Goal: Information Seeking & Learning: Get advice/opinions

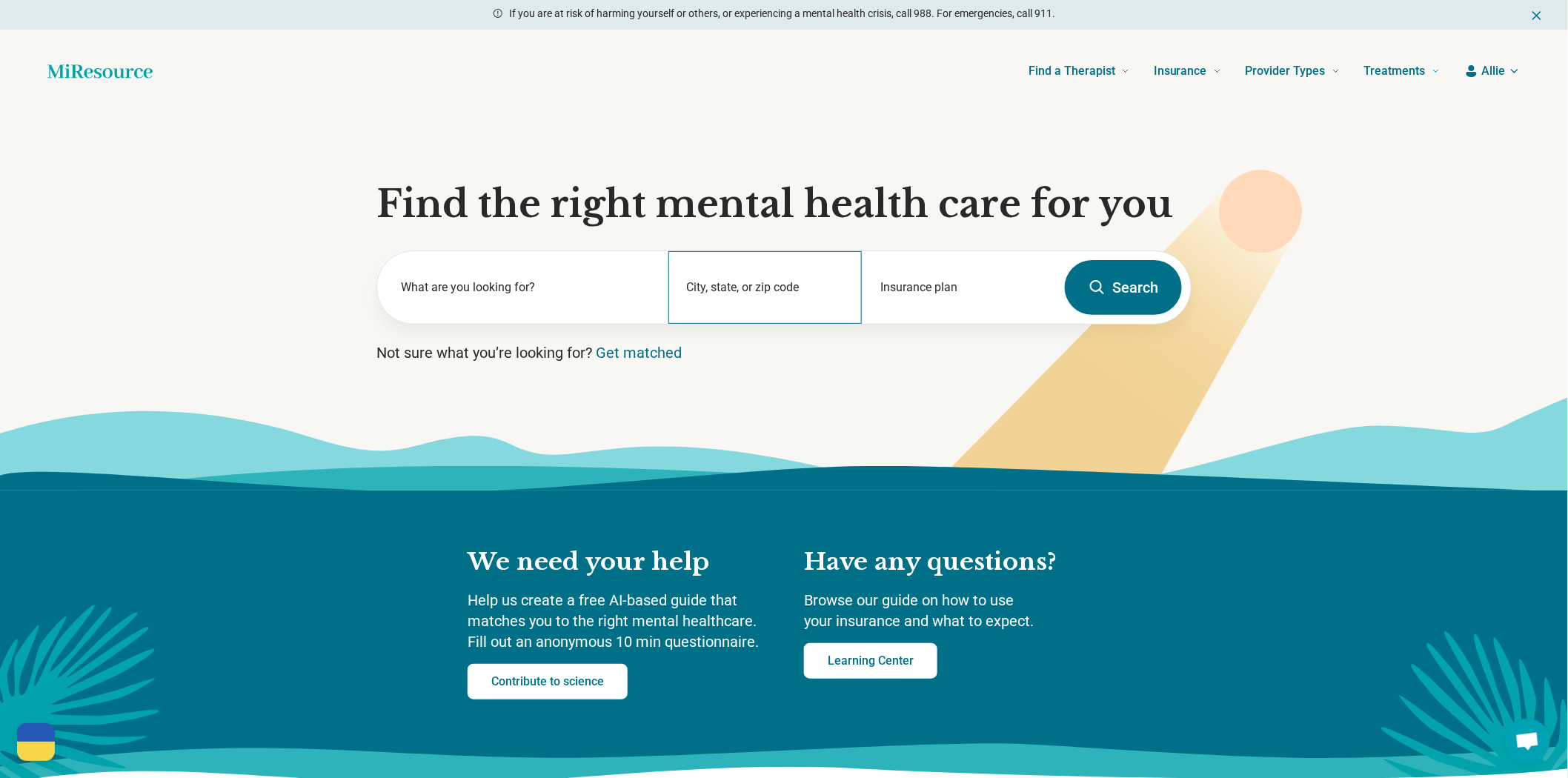
click at [774, 324] on div "City, state, or zip code" at bounding box center [766, 288] width 194 height 73
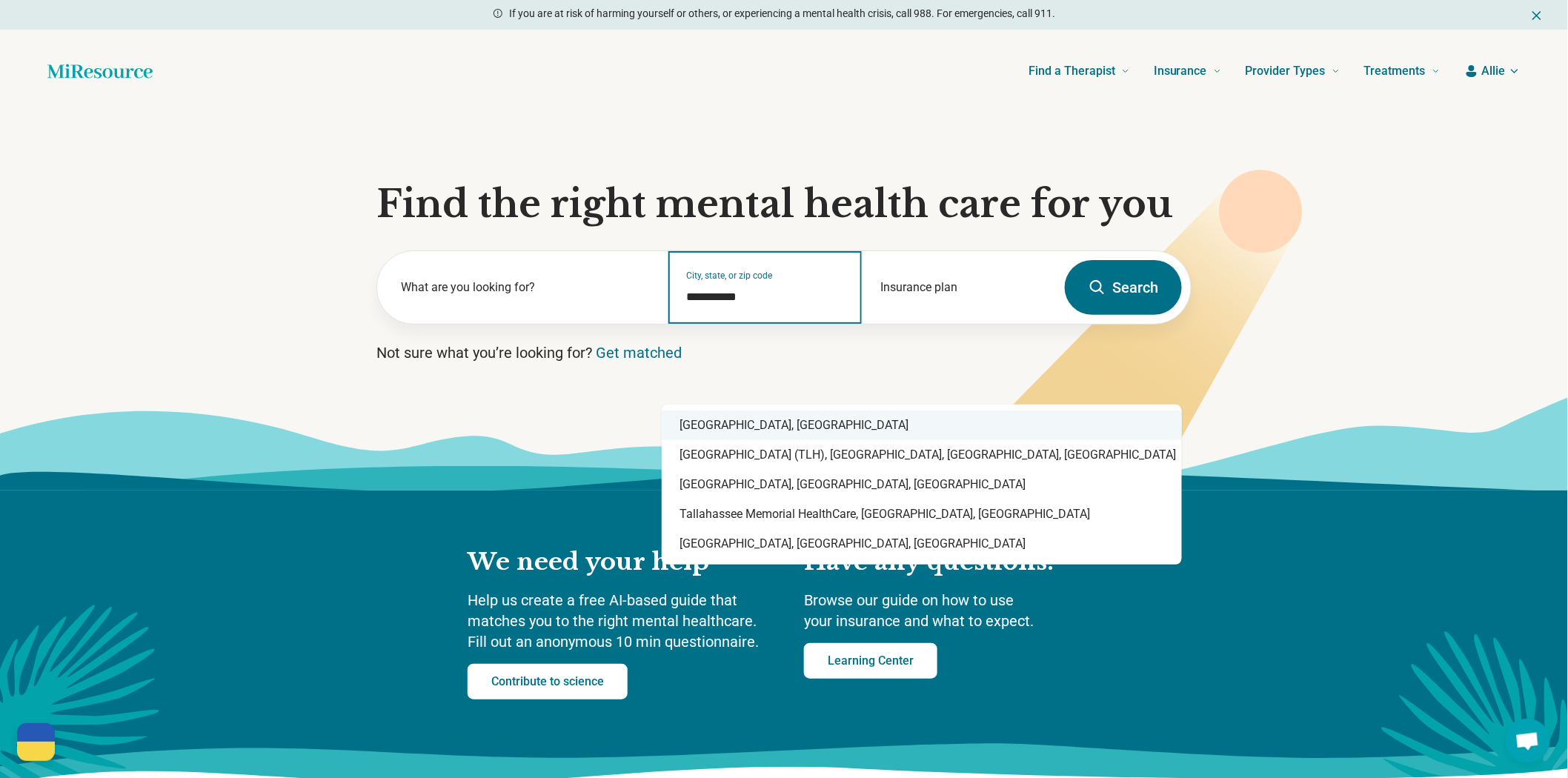
click at [752, 434] on div "Tallahassee, FL" at bounding box center [922, 426] width 521 height 30
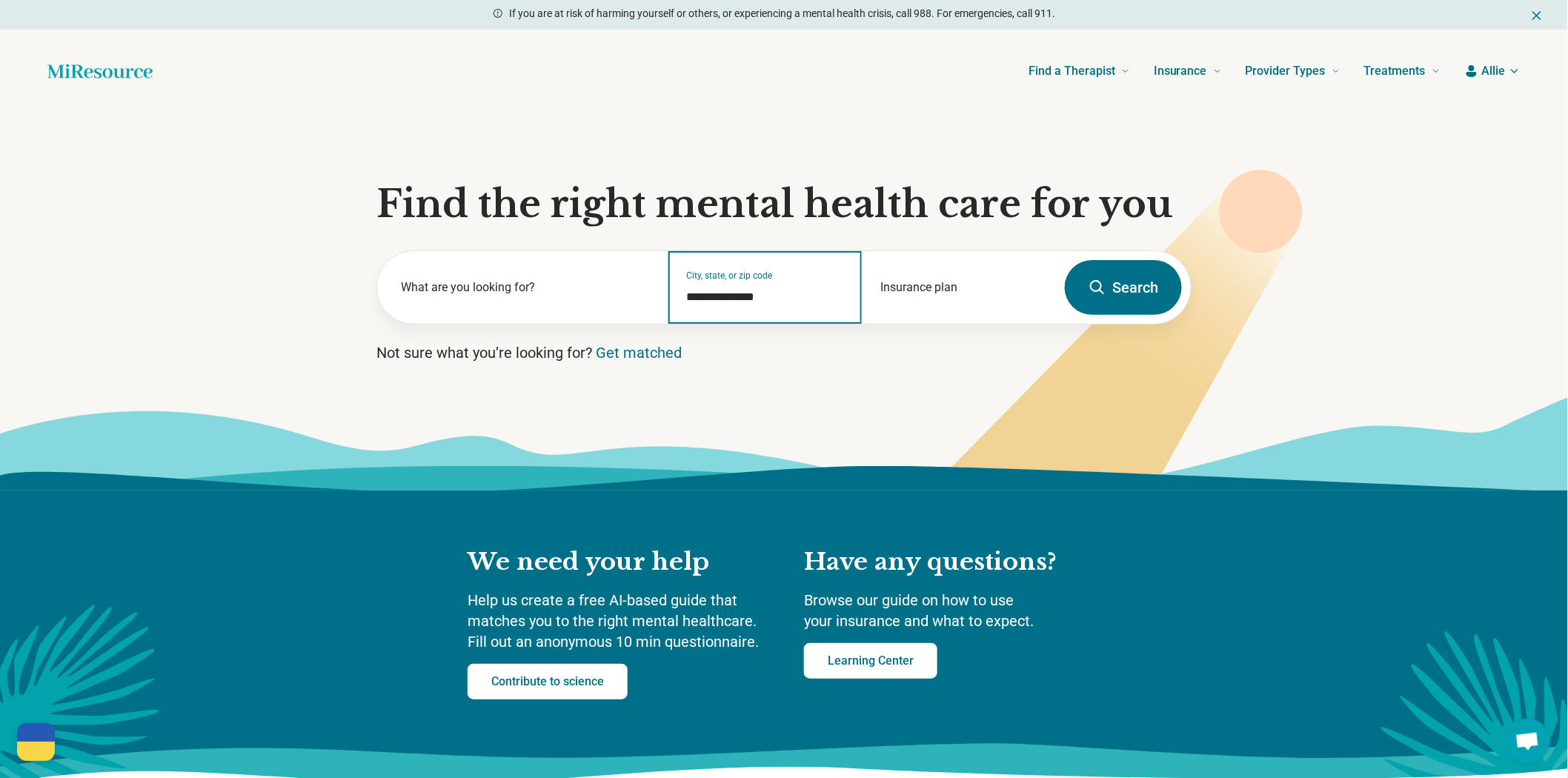
type input "**********"
click at [1091, 297] on icon at bounding box center [1096, 287] width 18 height 18
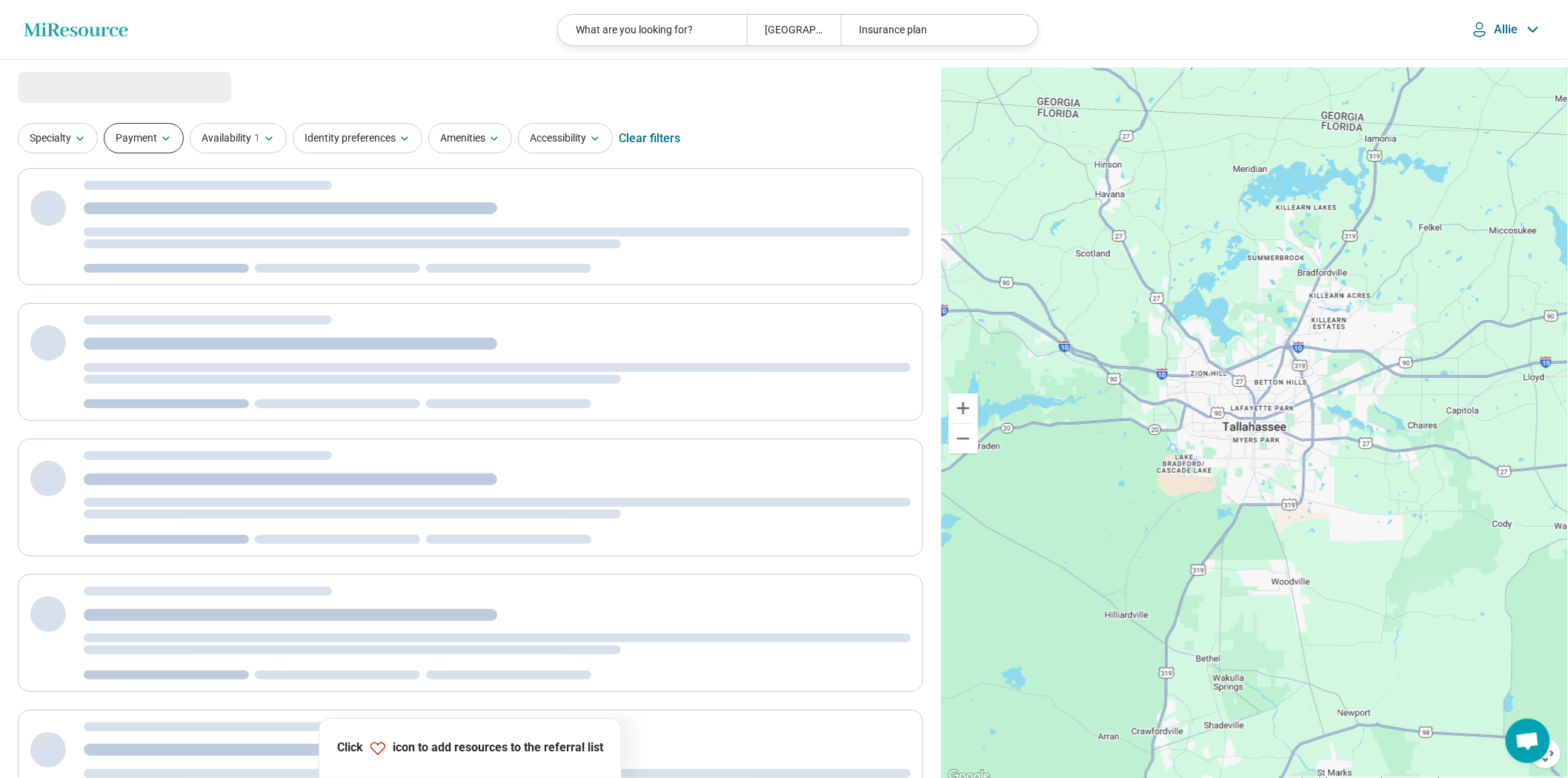
click at [139, 154] on button "Payment" at bounding box center [143, 138] width 80 height 31
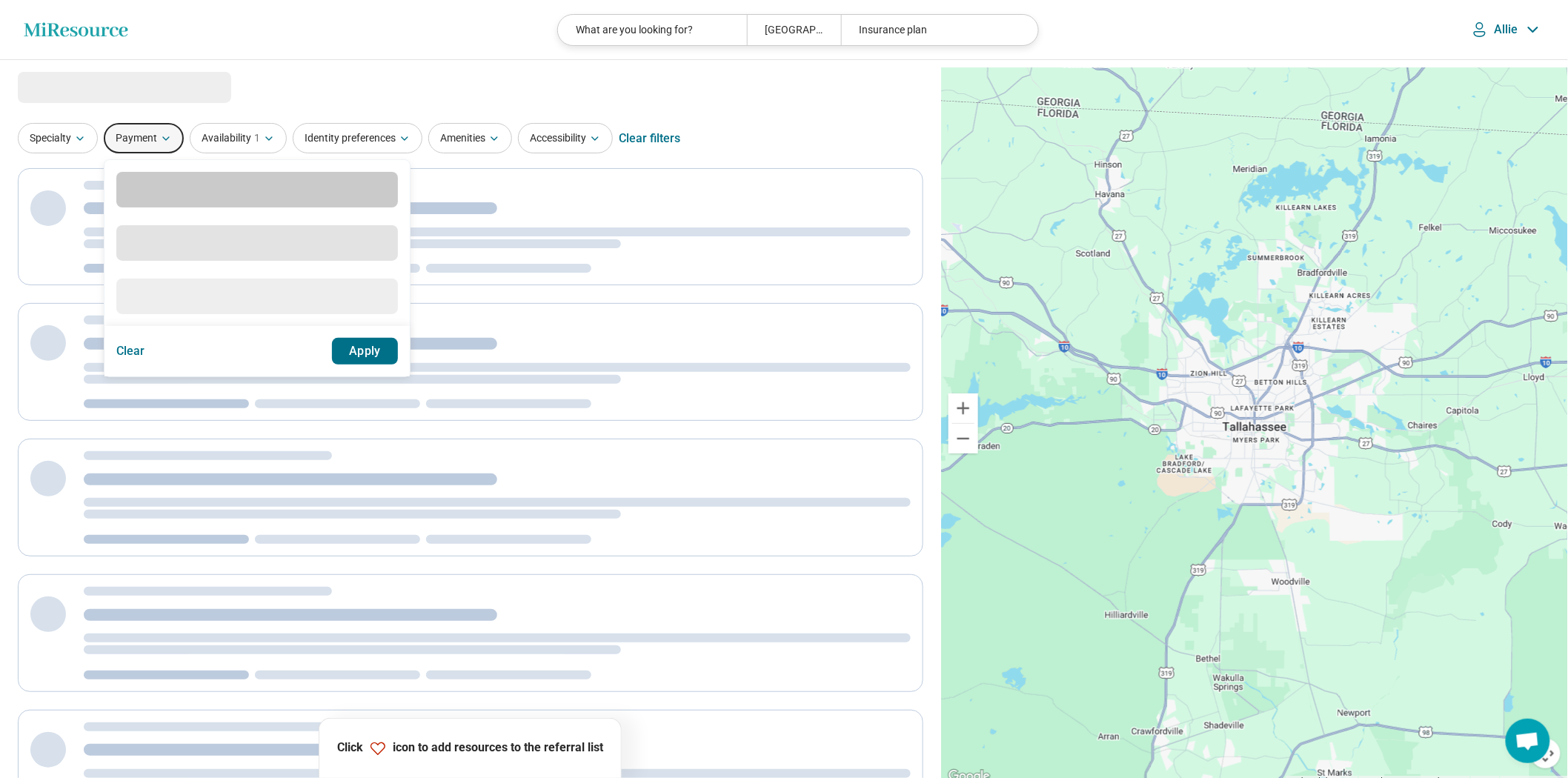
select select "***"
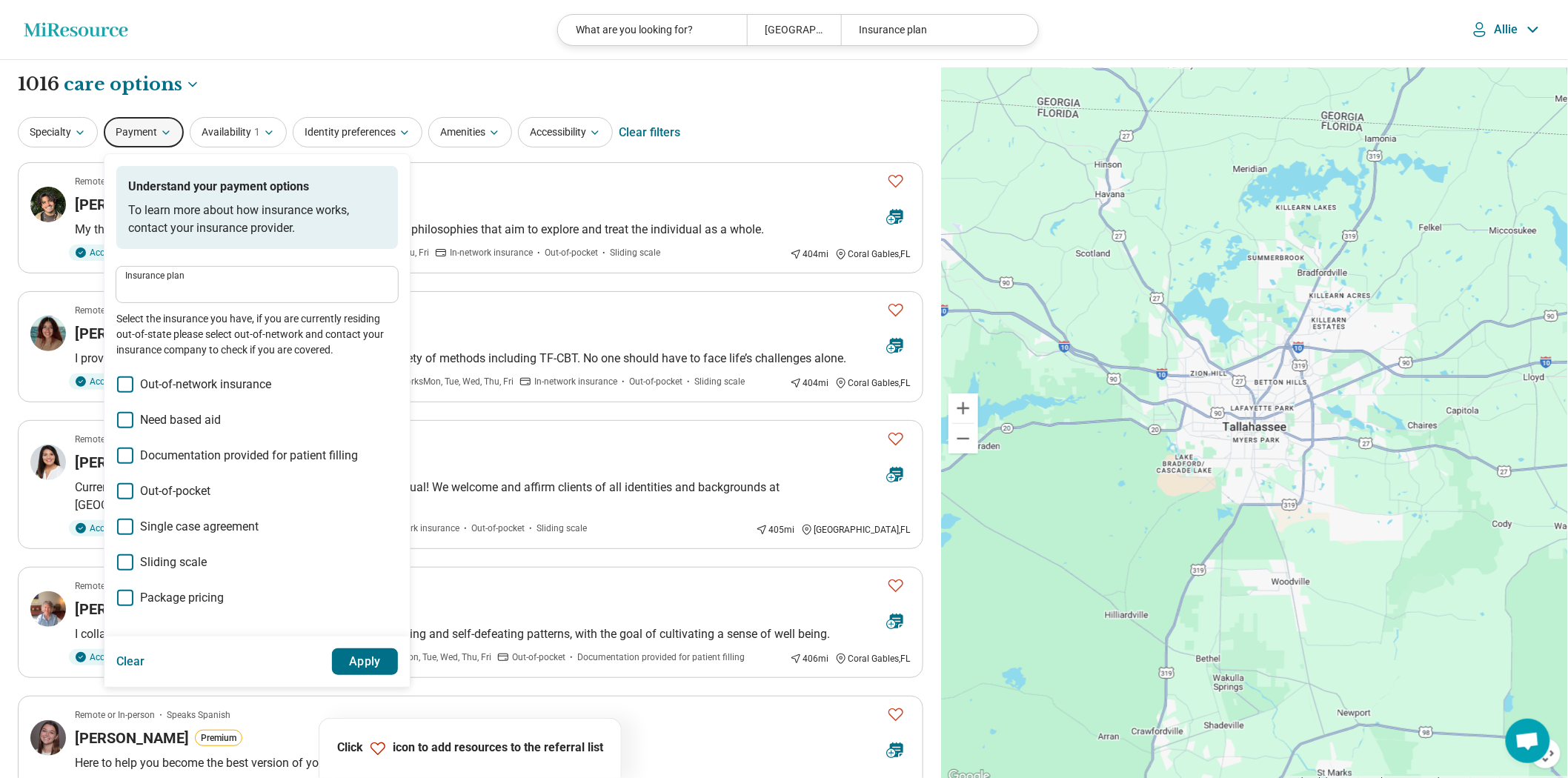
click at [235, 303] on div "Insurance plan" at bounding box center [257, 284] width 282 height 35
click at [236, 303] on div "Insurance plan" at bounding box center [257, 284] width 282 height 35
click at [257, 280] on label "Insurance plan" at bounding box center [256, 276] width 263 height 9
click at [257, 299] on input "Insurance plan" at bounding box center [256, 290] width 263 height 18
click at [253, 299] on input "Insurance plan" at bounding box center [256, 290] width 263 height 18
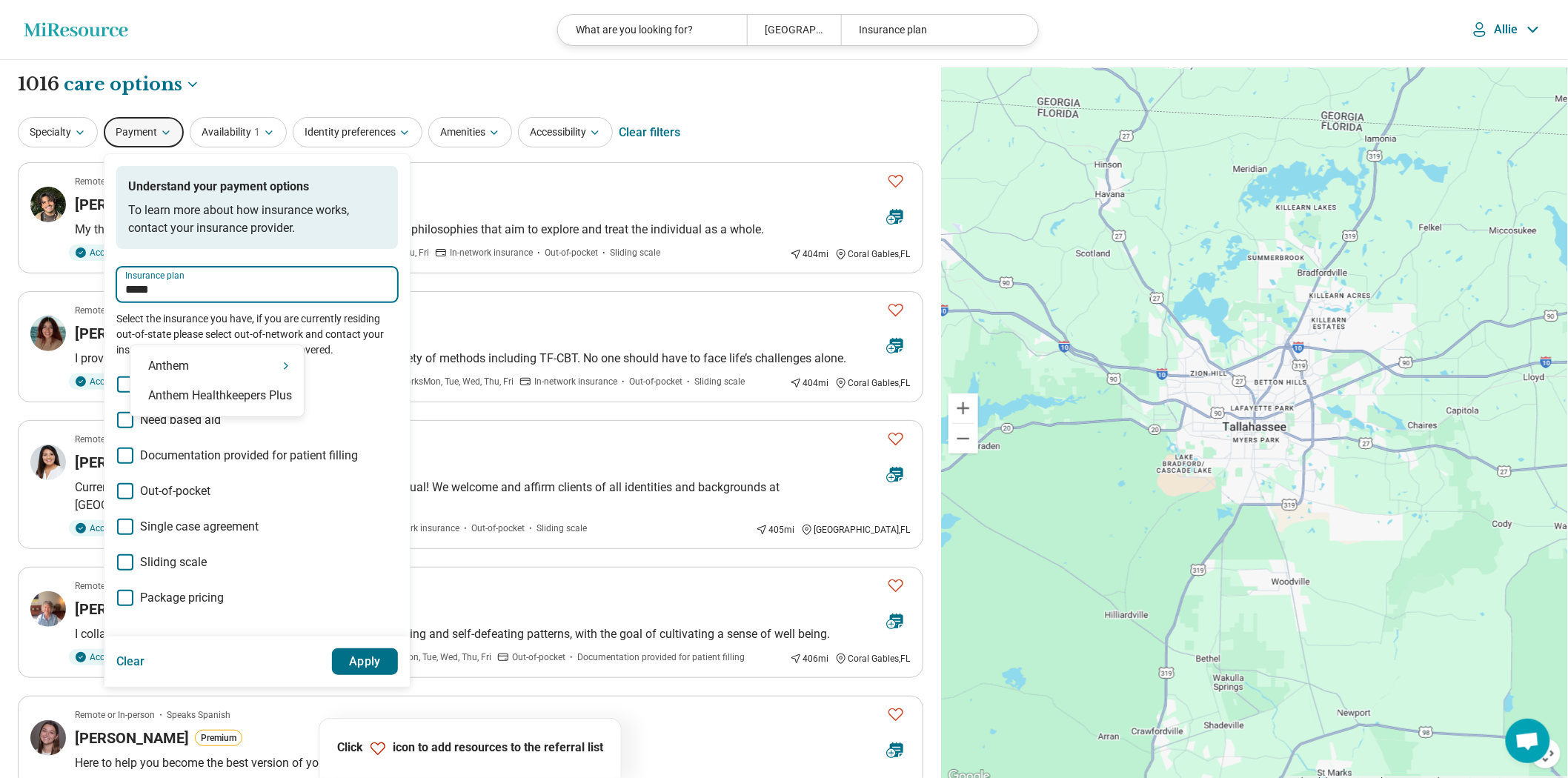
type input "******"
click at [198, 364] on div "Anthem" at bounding box center [217, 366] width 174 height 30
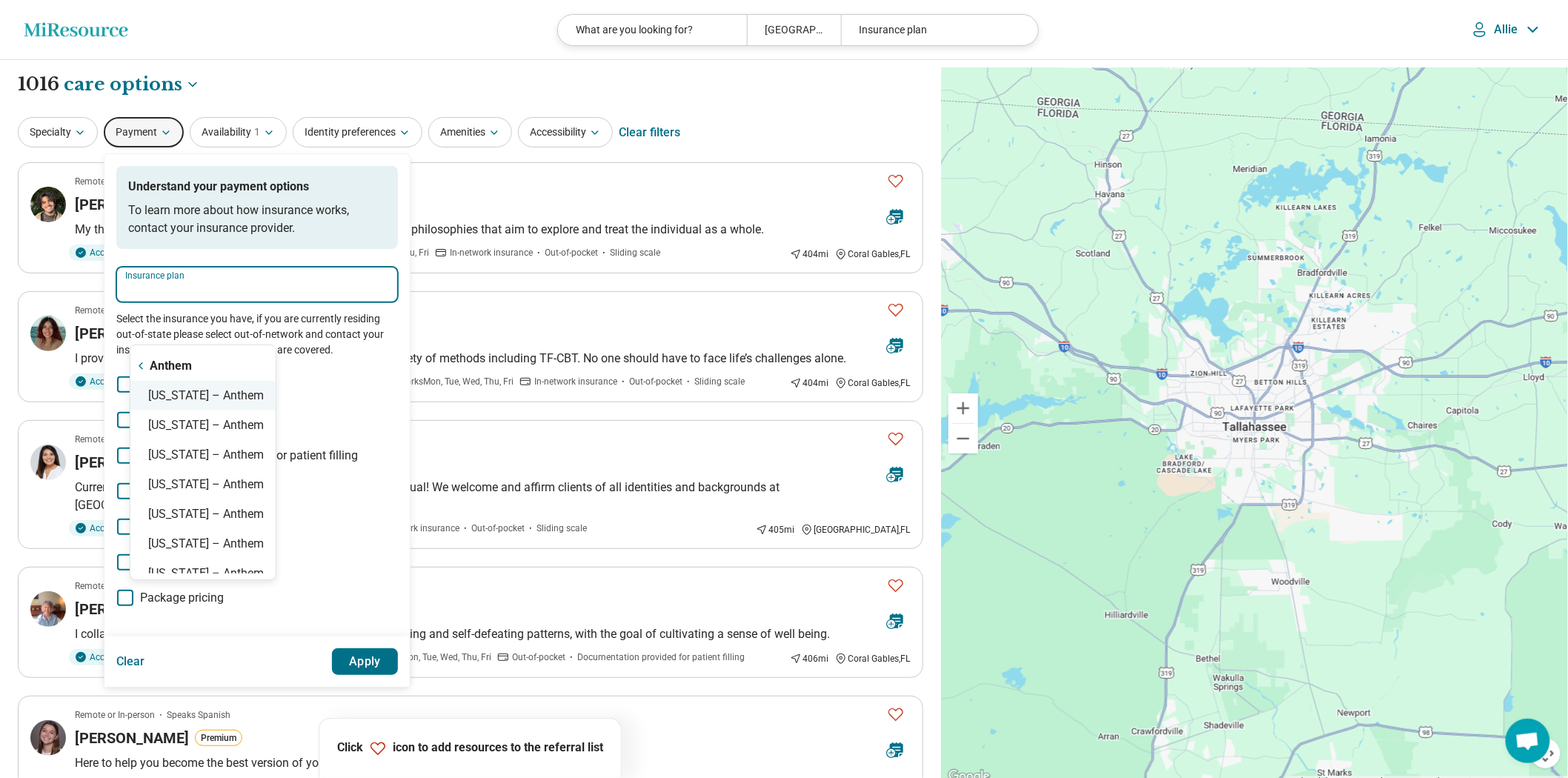
click at [209, 401] on div "Florida – Anthem" at bounding box center [202, 396] width 145 height 30
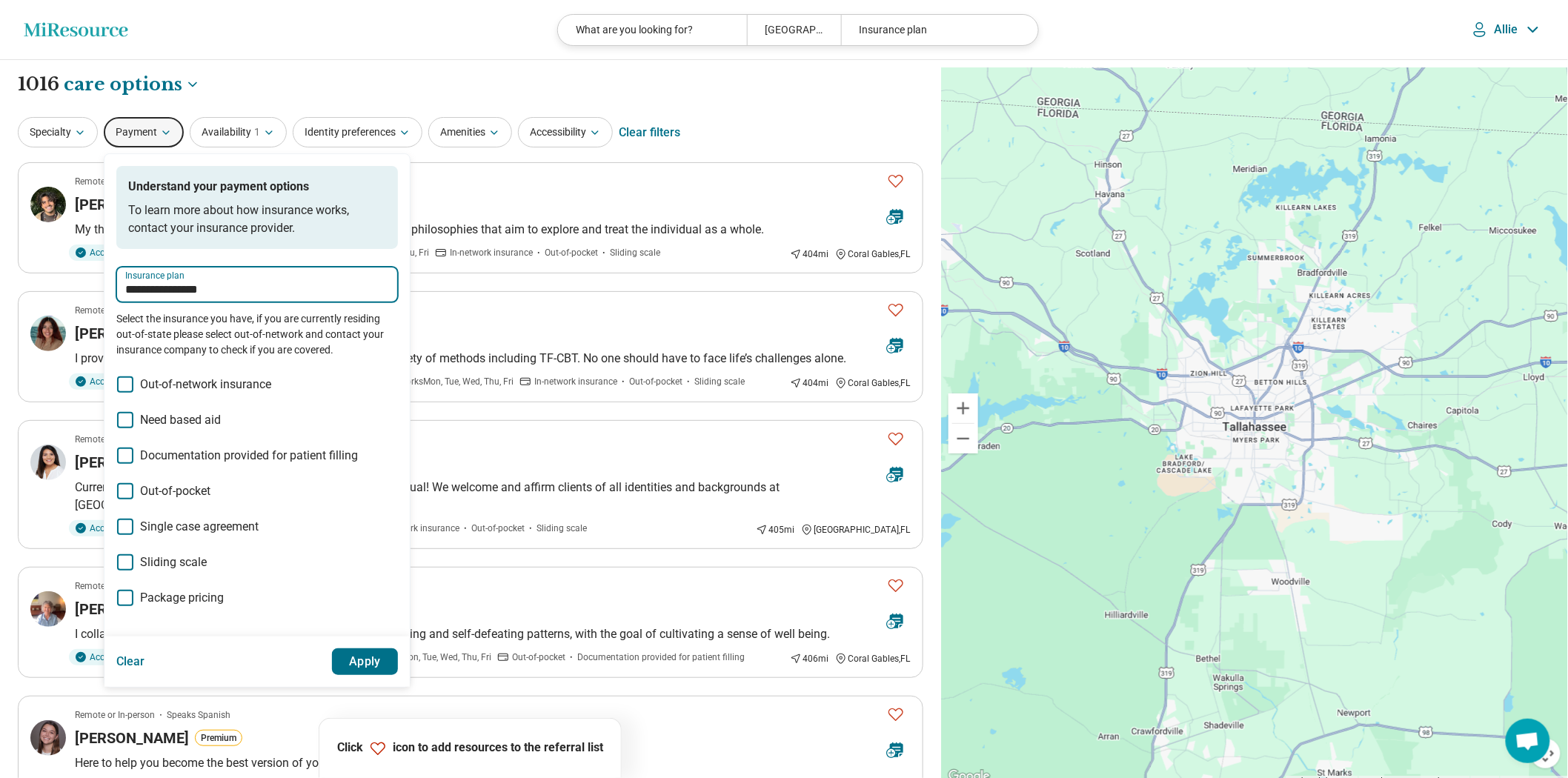
type input "**********"
click at [398, 675] on button "Apply" at bounding box center [365, 661] width 67 height 27
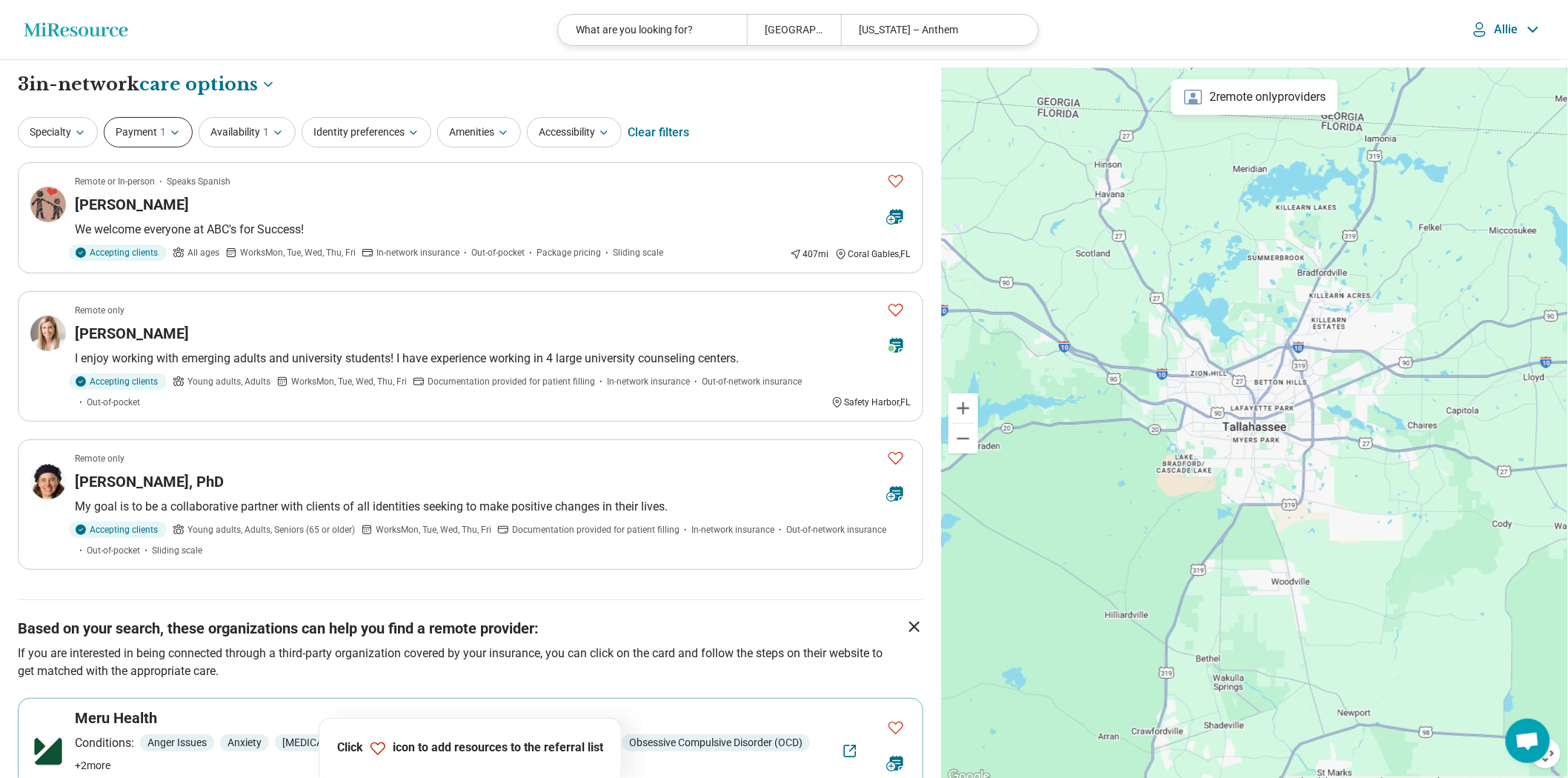
click at [186, 147] on button "Payment 1" at bounding box center [148, 132] width 89 height 31
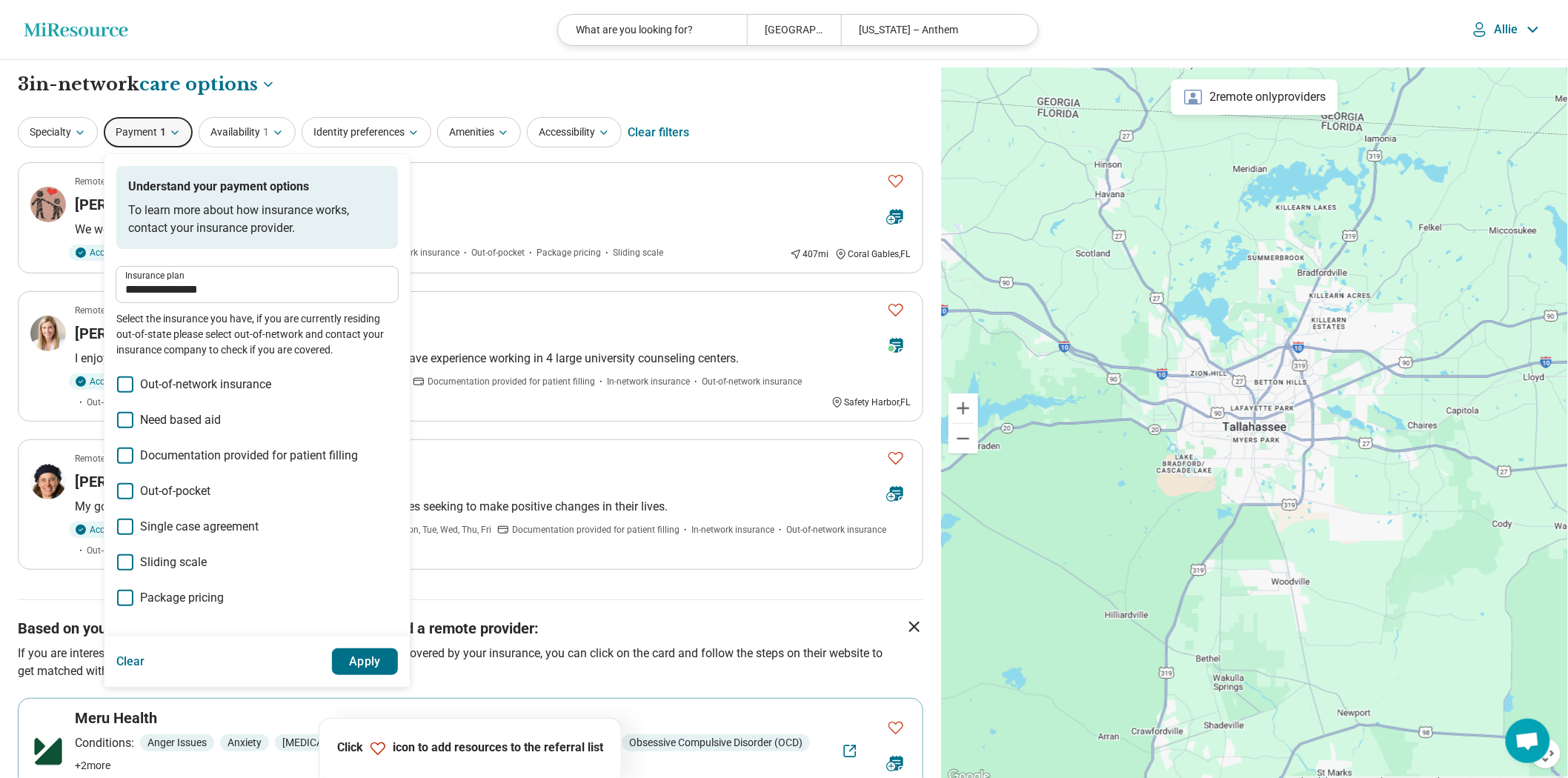
click at [264, 280] on label "Insurance plan" at bounding box center [256, 276] width 263 height 9
click at [264, 299] on input "**********" at bounding box center [256, 290] width 263 height 18
drag, startPoint x: 307, startPoint y: 329, endPoint x: 20, endPoint y: 317, distance: 287.3
click at [0, 339] on html "**********" at bounding box center [784, 685] width 1568 height 1370
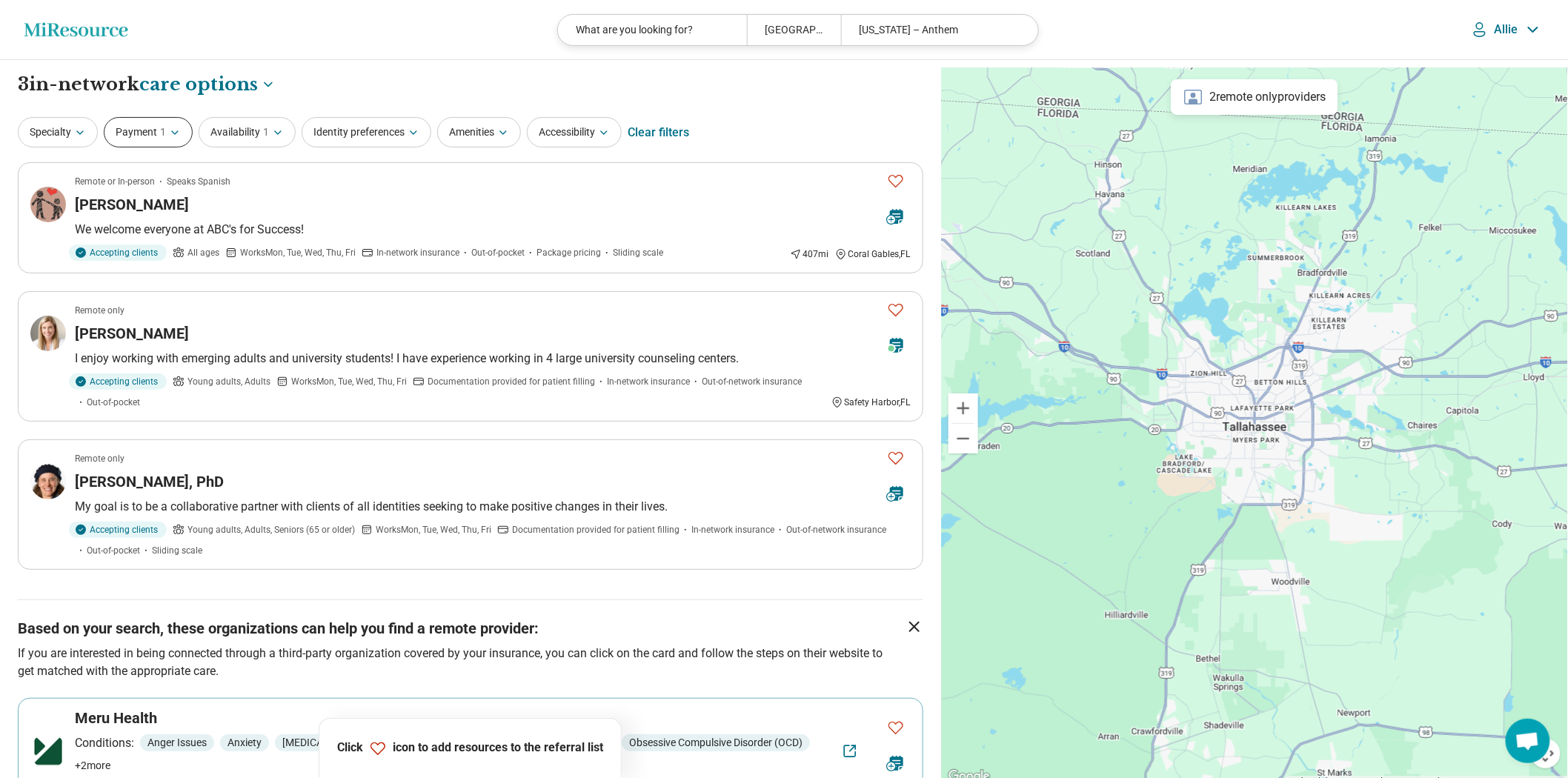
click at [192, 147] on button "Payment 1" at bounding box center [148, 132] width 89 height 31
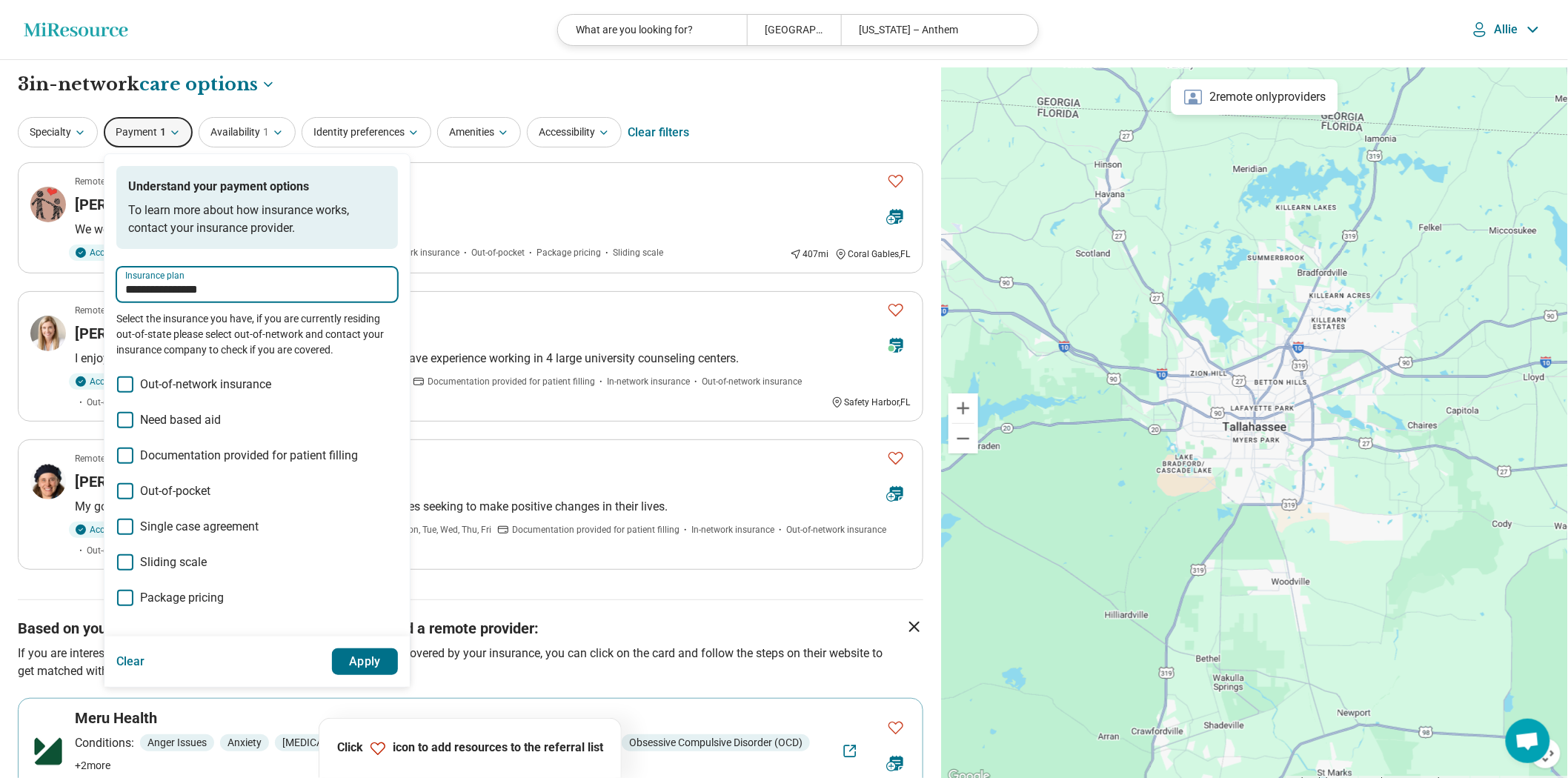
click at [207, 299] on input "**********" at bounding box center [256, 290] width 263 height 18
click at [211, 299] on input "**********" at bounding box center [256, 290] width 263 height 18
click at [213, 299] on input "**********" at bounding box center [256, 290] width 263 height 18
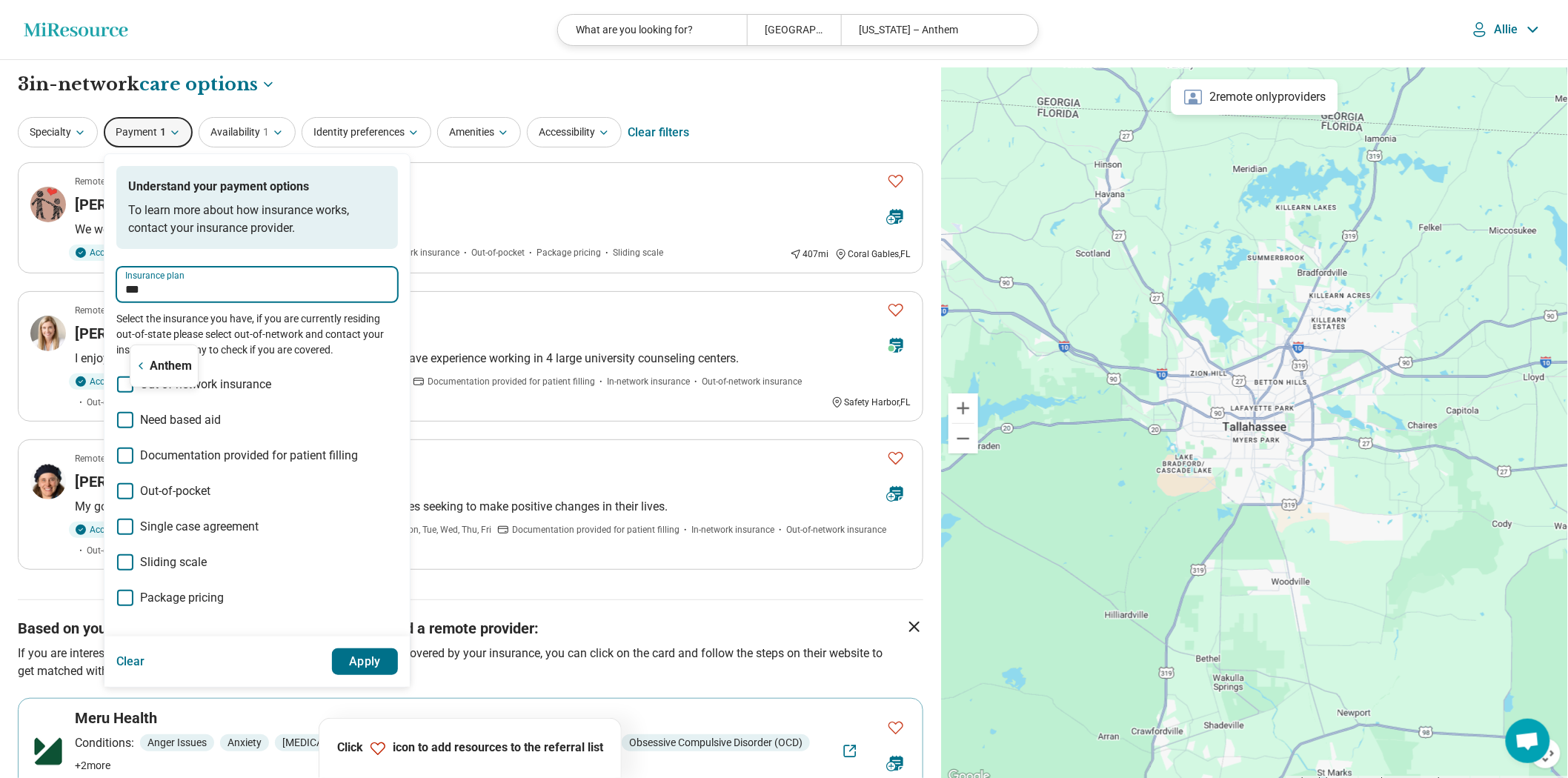
type input "****"
click at [154, 368] on div "Anthem" at bounding box center [164, 366] width 67 height 30
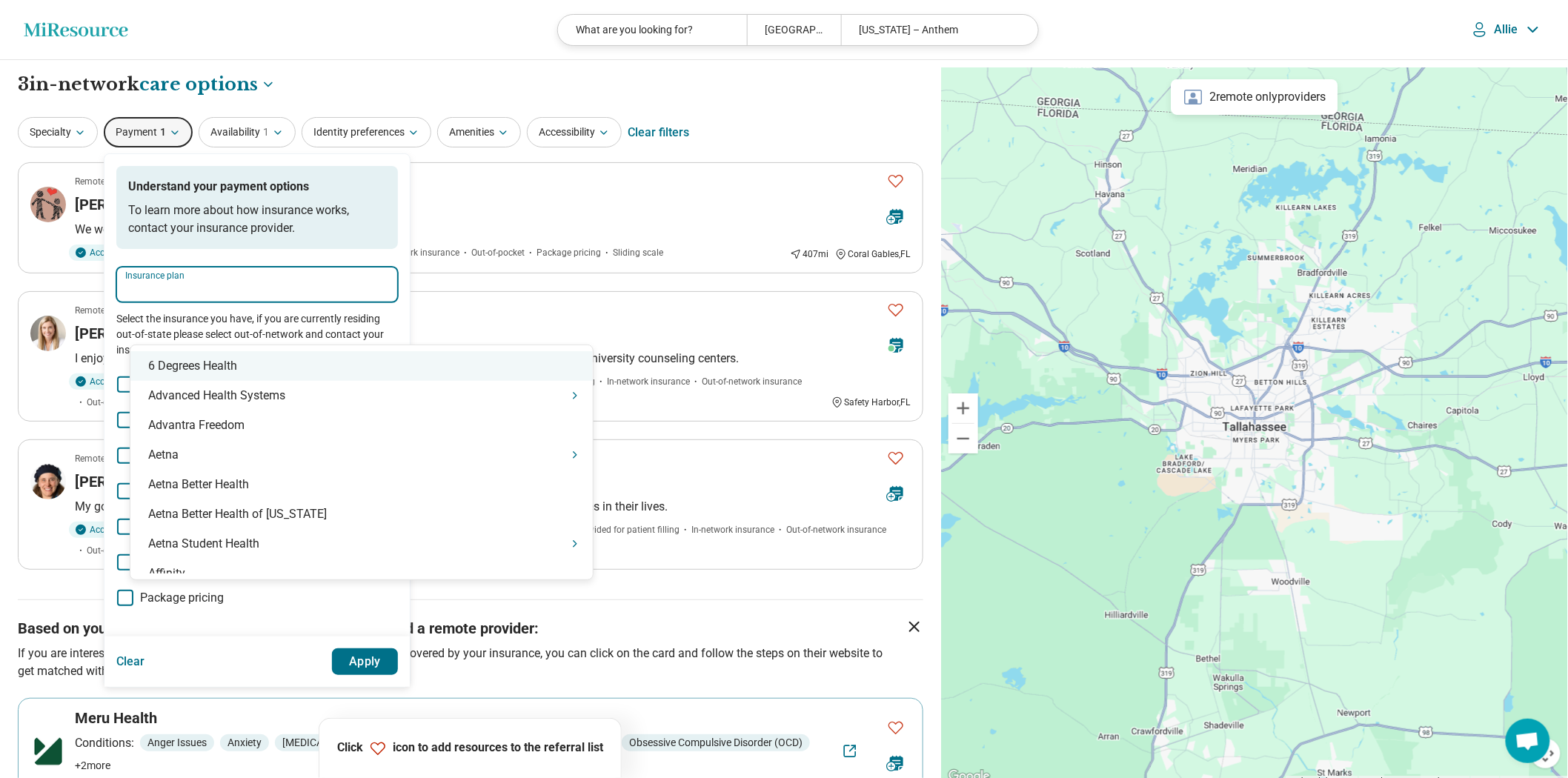
click at [172, 299] on input "Insurance plan" at bounding box center [256, 290] width 263 height 18
type input "****"
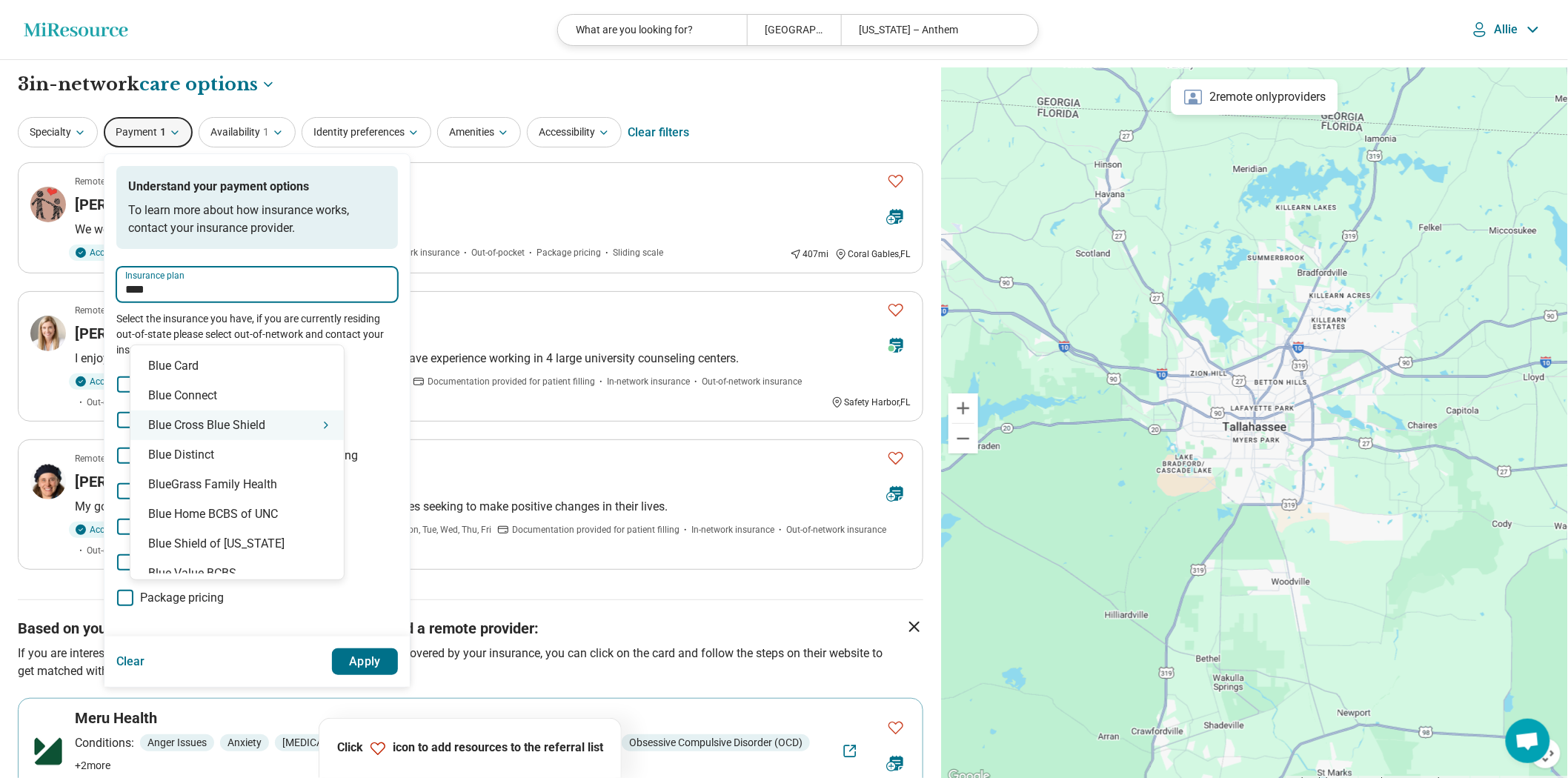
click at [214, 427] on div "Blue Cross Blue Shield" at bounding box center [237, 426] width 214 height 30
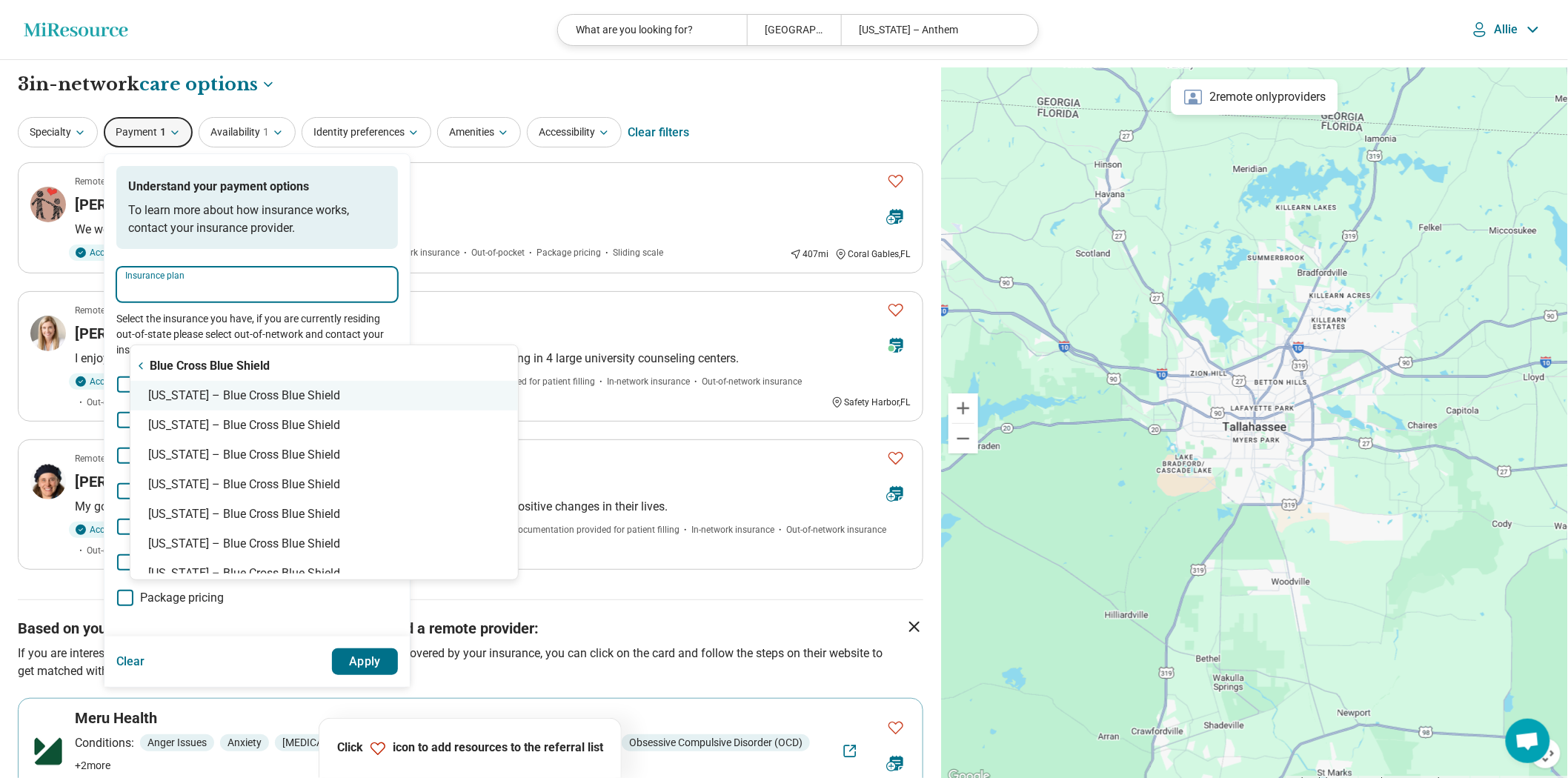
click at [207, 401] on div "Florida – Blue Cross Blue Shield" at bounding box center [324, 396] width 387 height 30
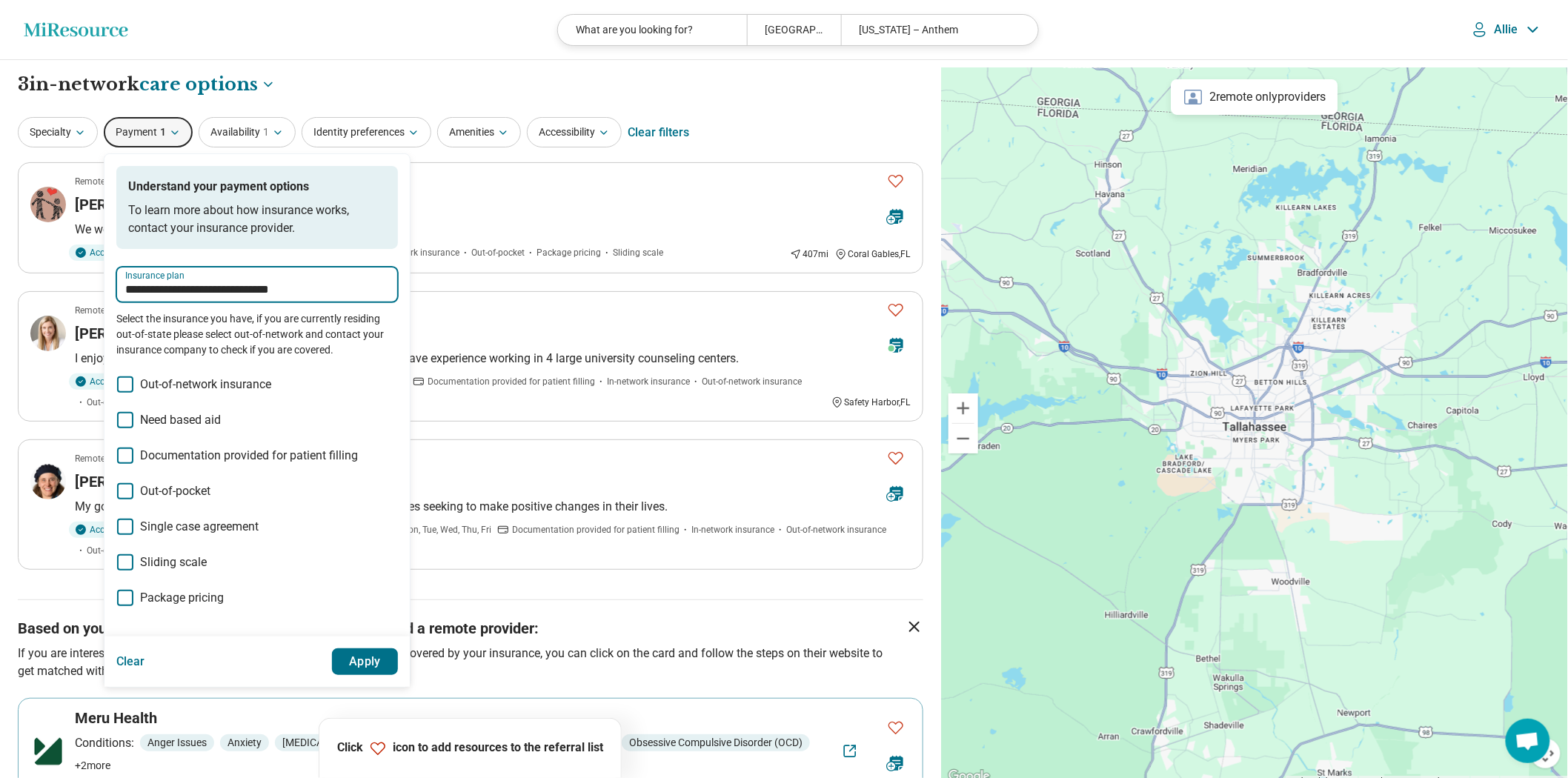
type input "**********"
click at [398, 675] on button "Apply" at bounding box center [365, 661] width 67 height 27
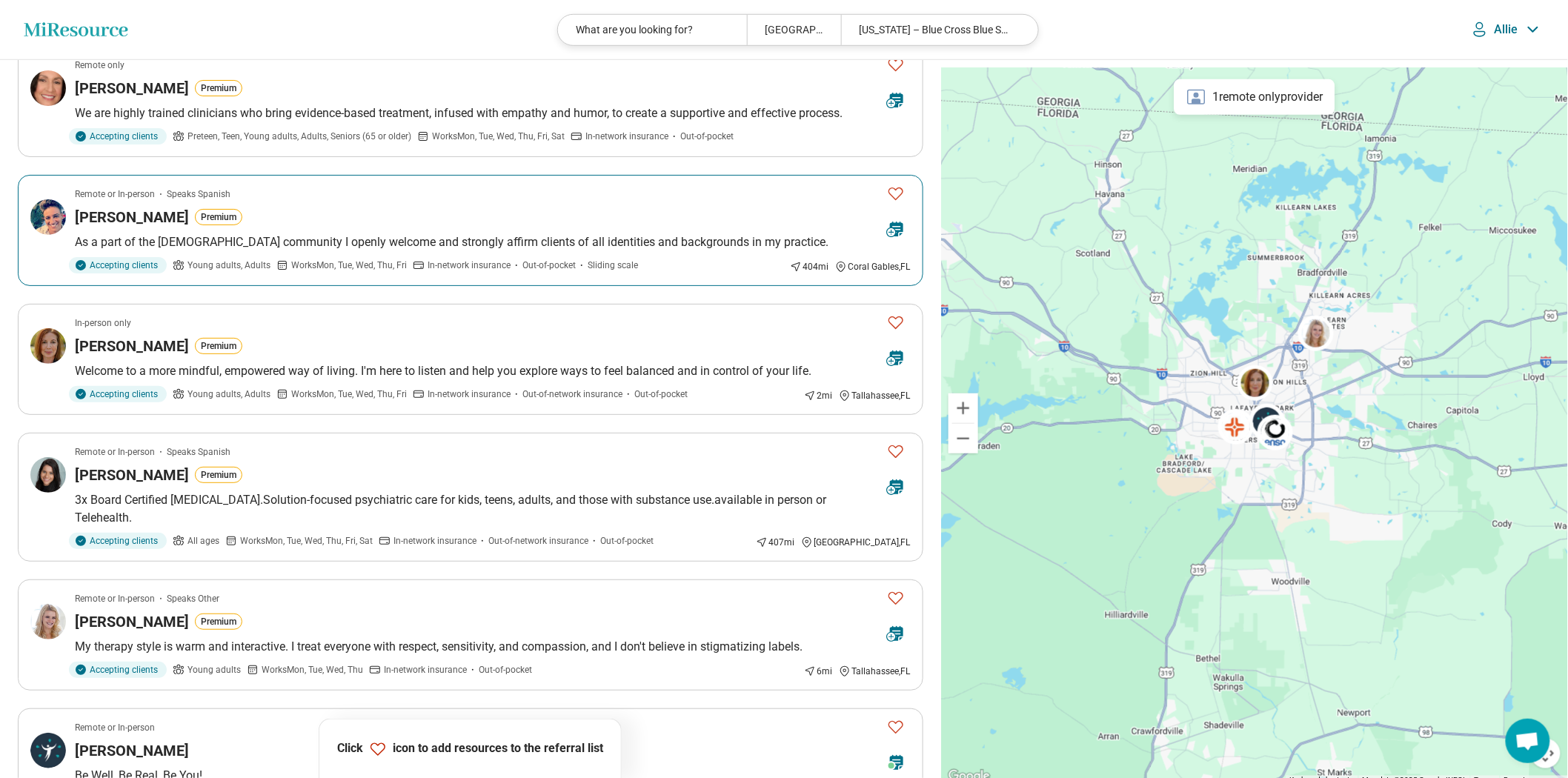
scroll to position [329, 0]
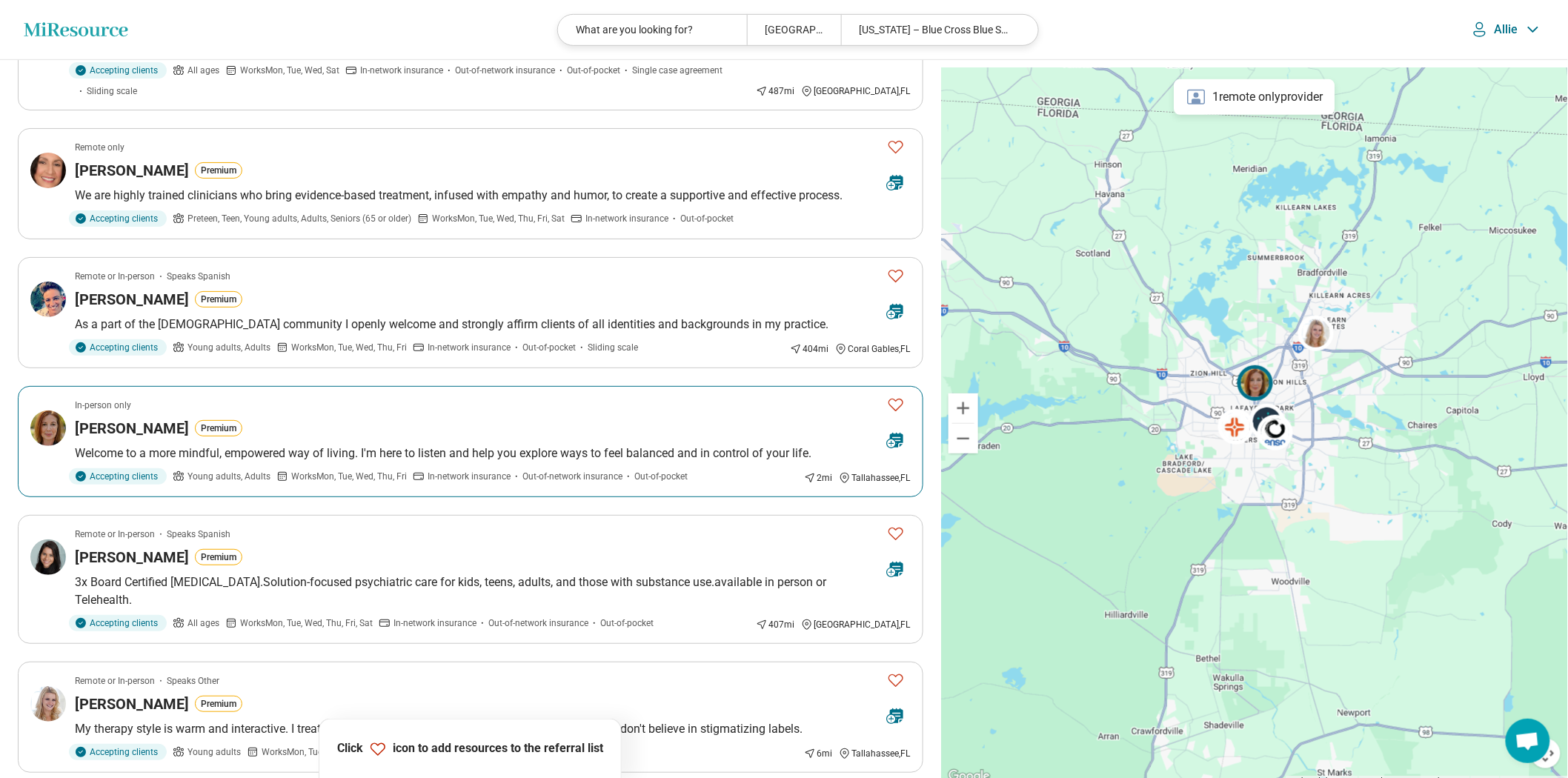
click at [364, 463] on p "Welcome to a more mindful, empowered way of living. I'm here to listen and help…" at bounding box center [493, 453] width 836 height 18
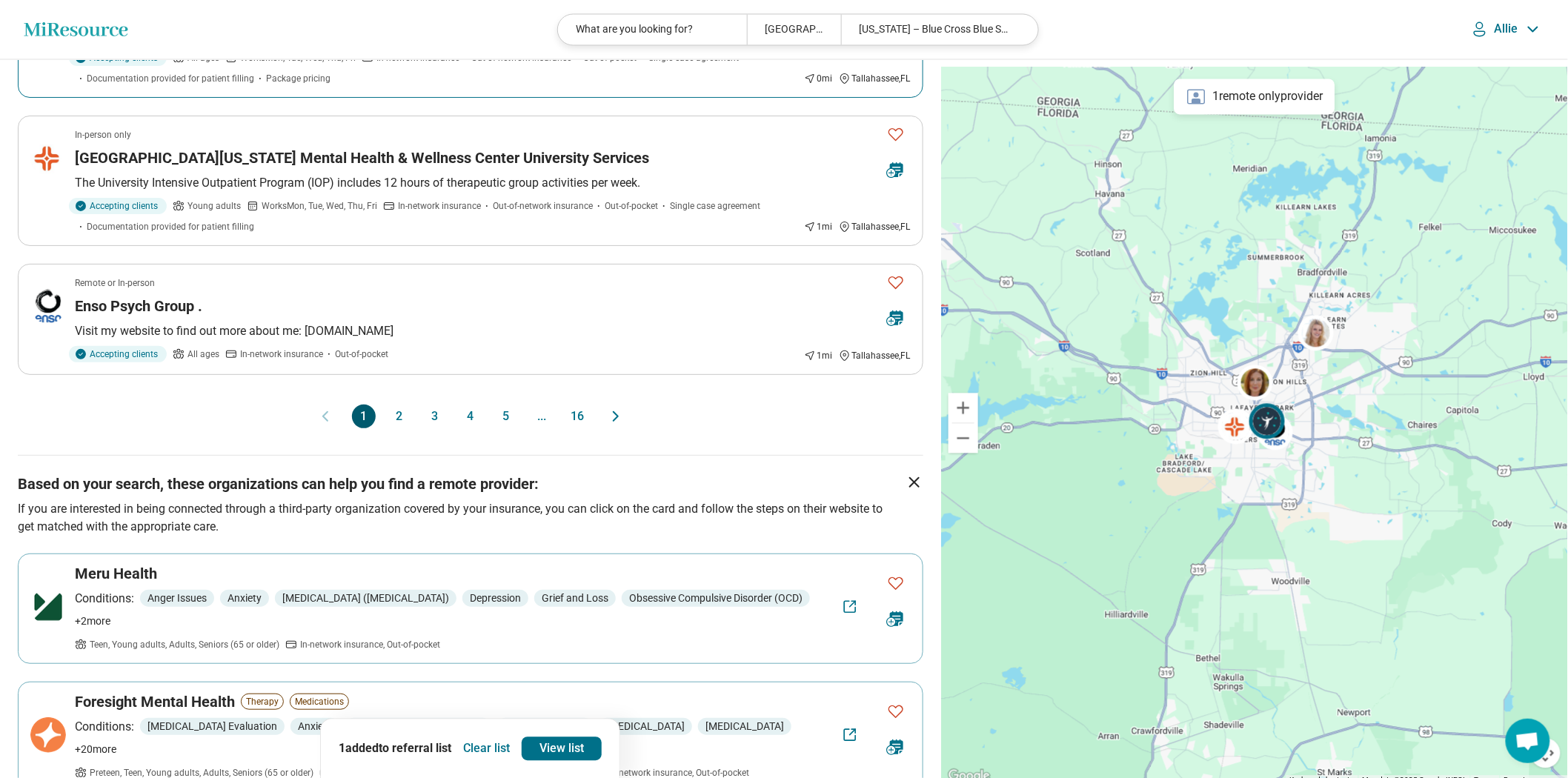
scroll to position [1235, 0]
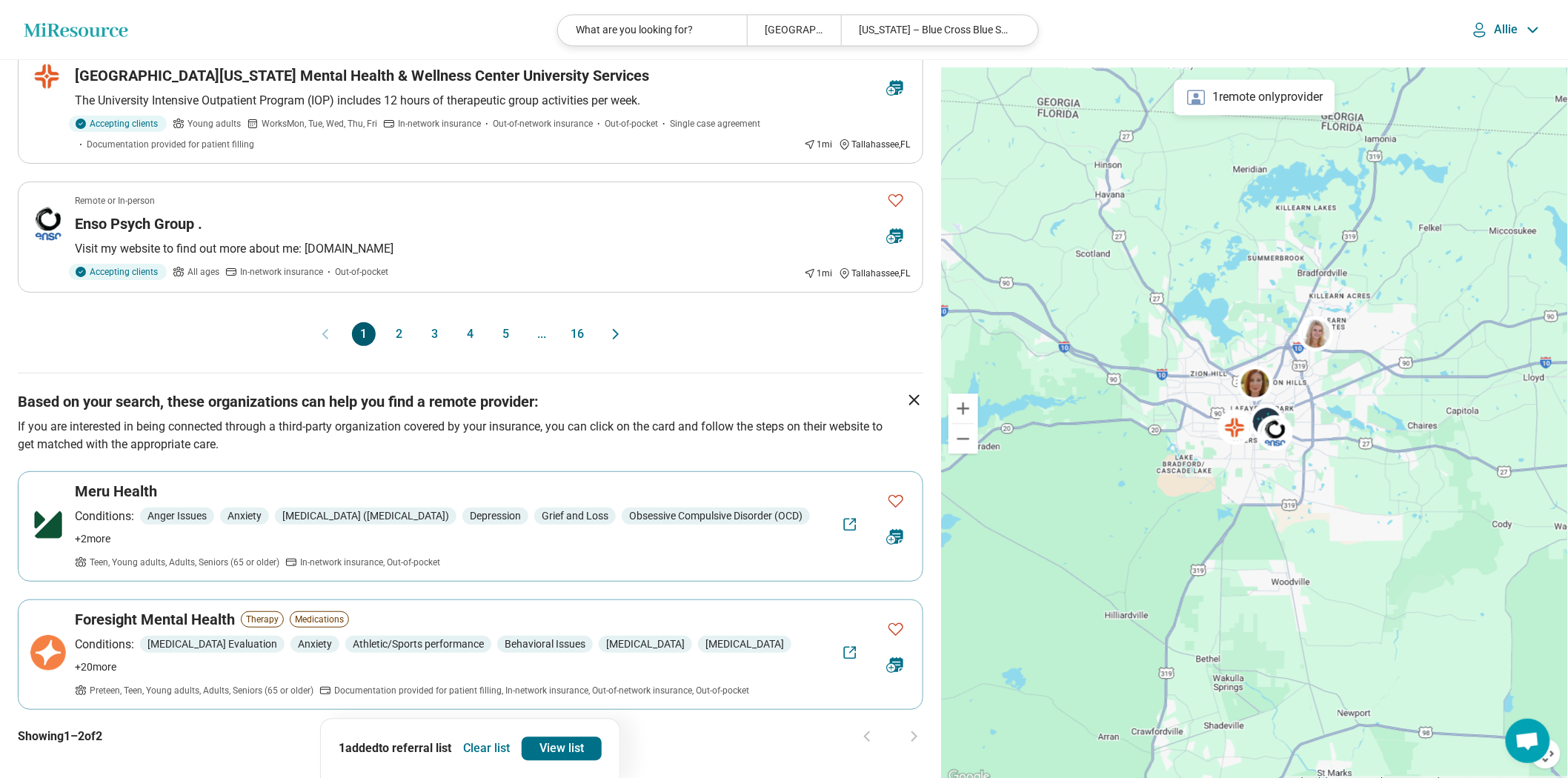
click at [395, 346] on button "2" at bounding box center [399, 335] width 24 height 24
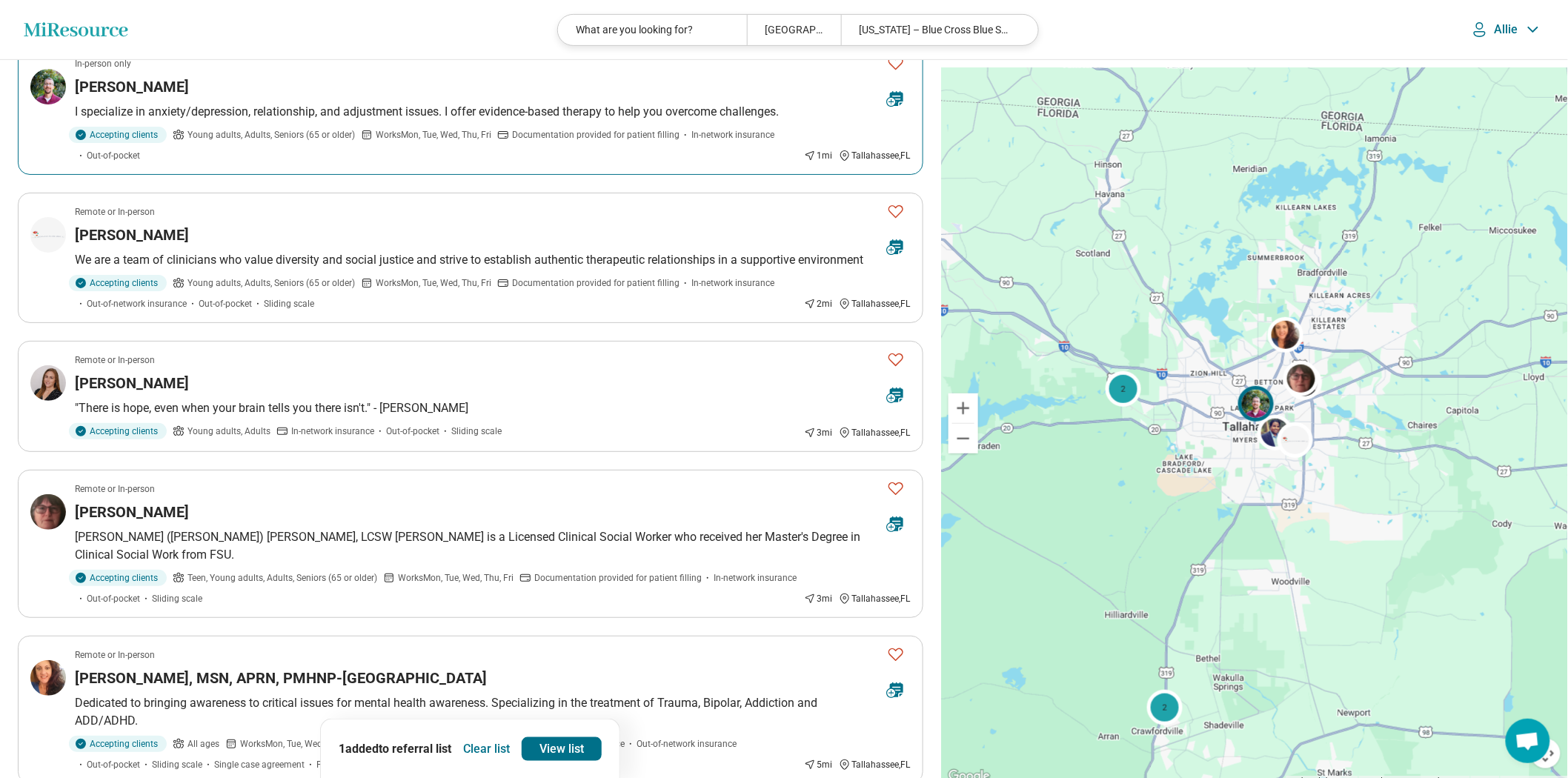
scroll to position [329, 0]
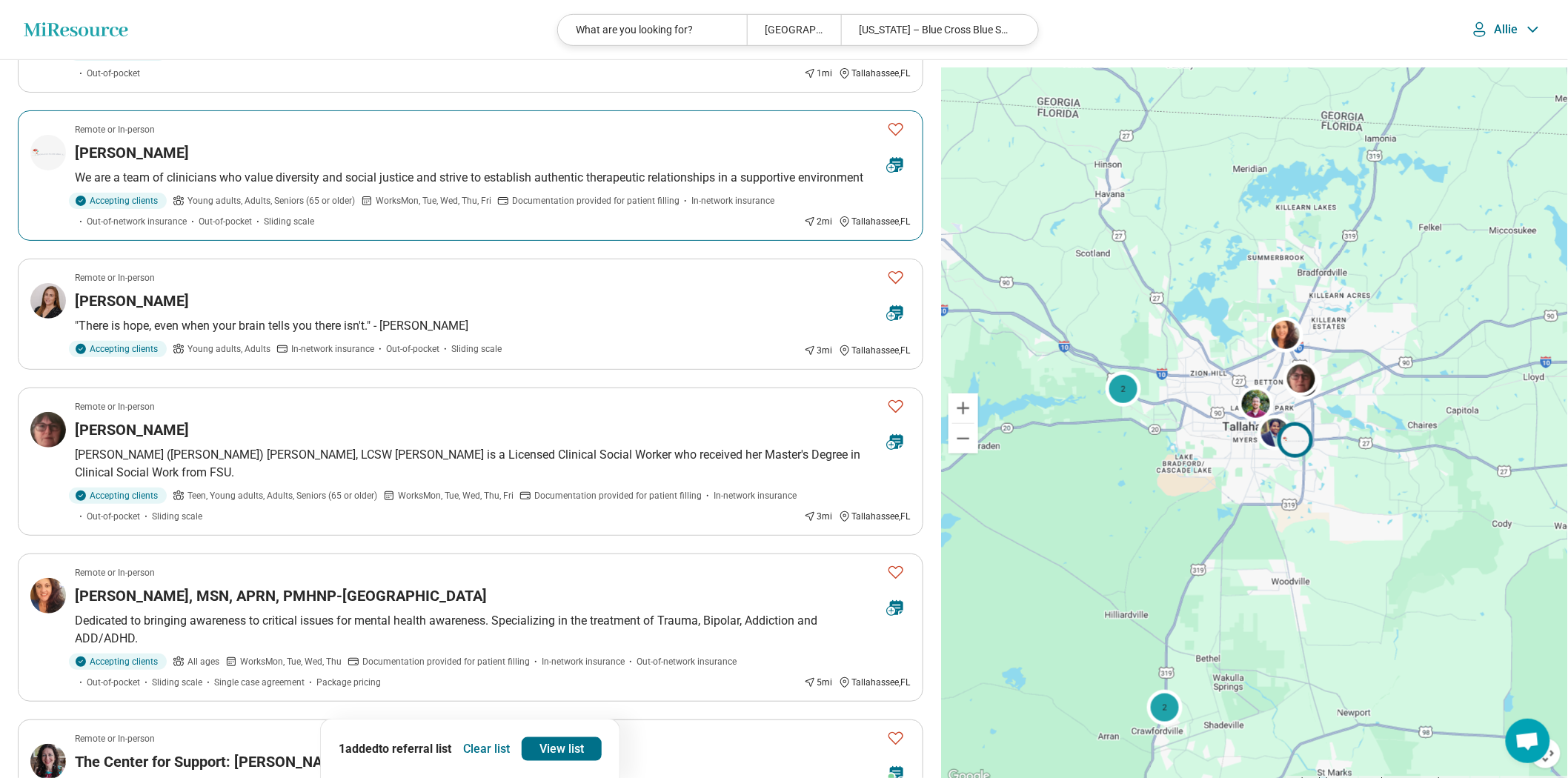
click at [477, 163] on div "Sylwia Hodorek" at bounding box center [474, 153] width 800 height 20
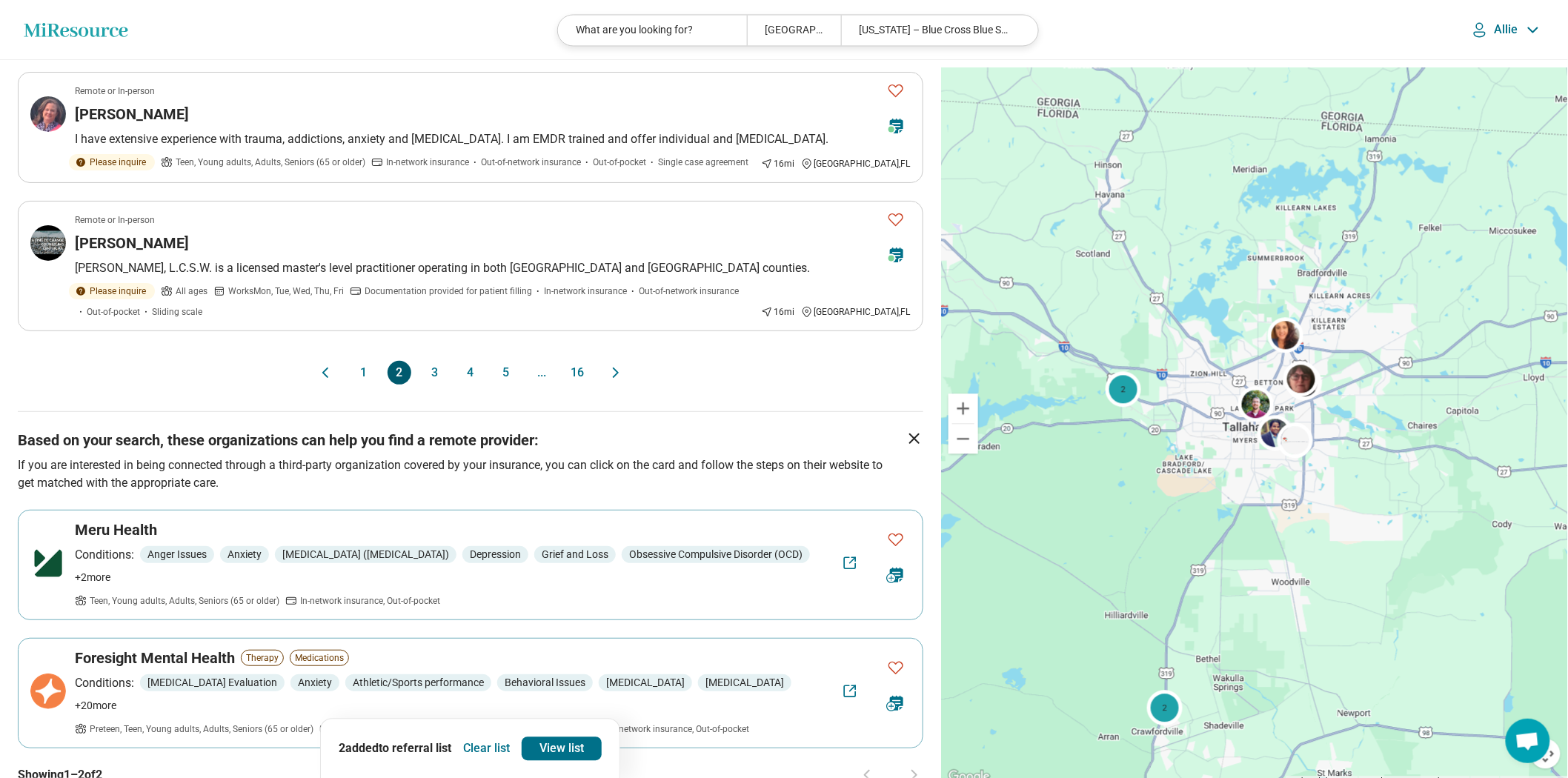
scroll to position [1317, 0]
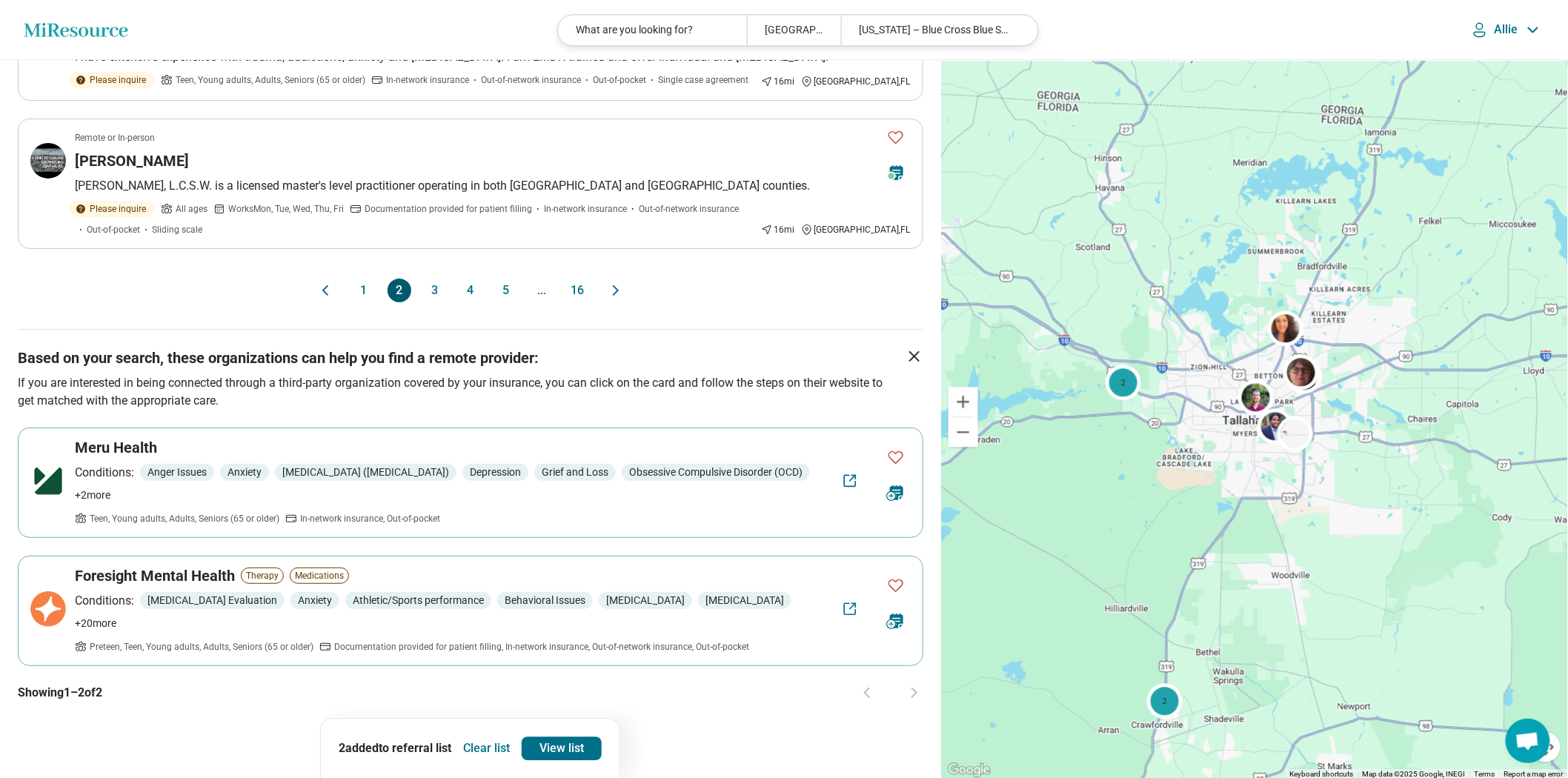
click at [423, 303] on button "3" at bounding box center [435, 290] width 24 height 24
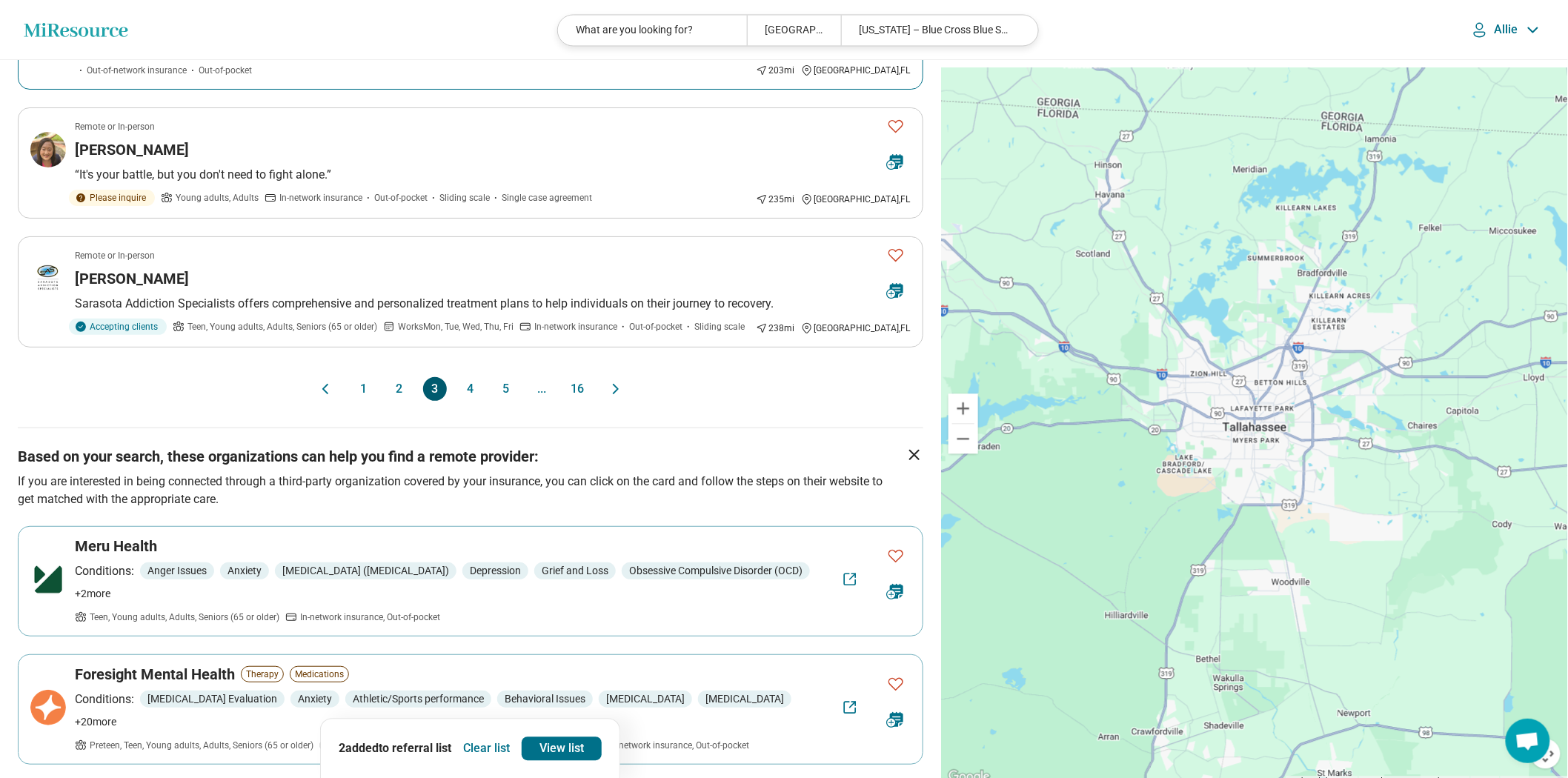
scroll to position [1400, 0]
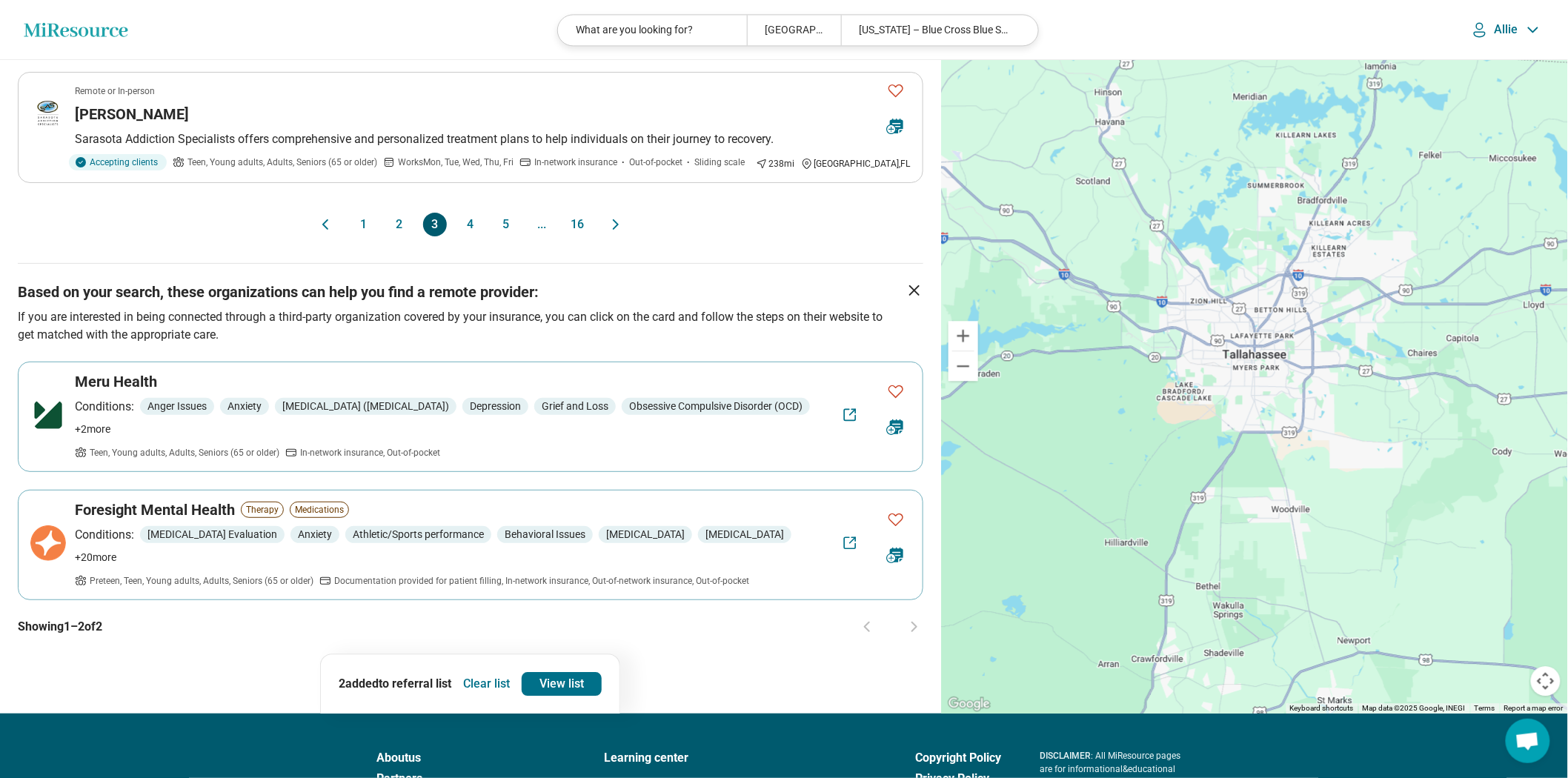
click at [391, 237] on button "2" at bounding box center [399, 225] width 24 height 24
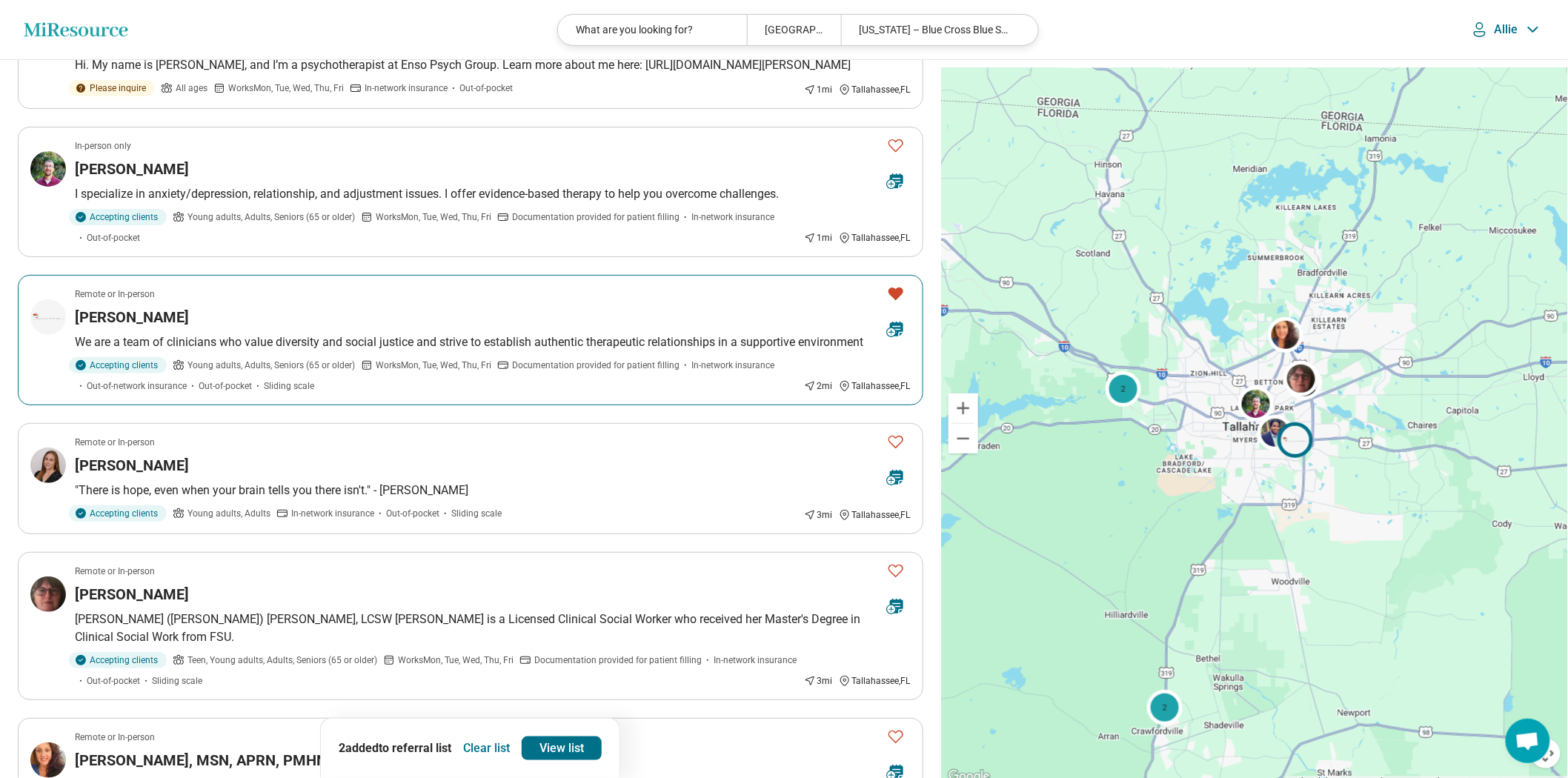
scroll to position [329, 0]
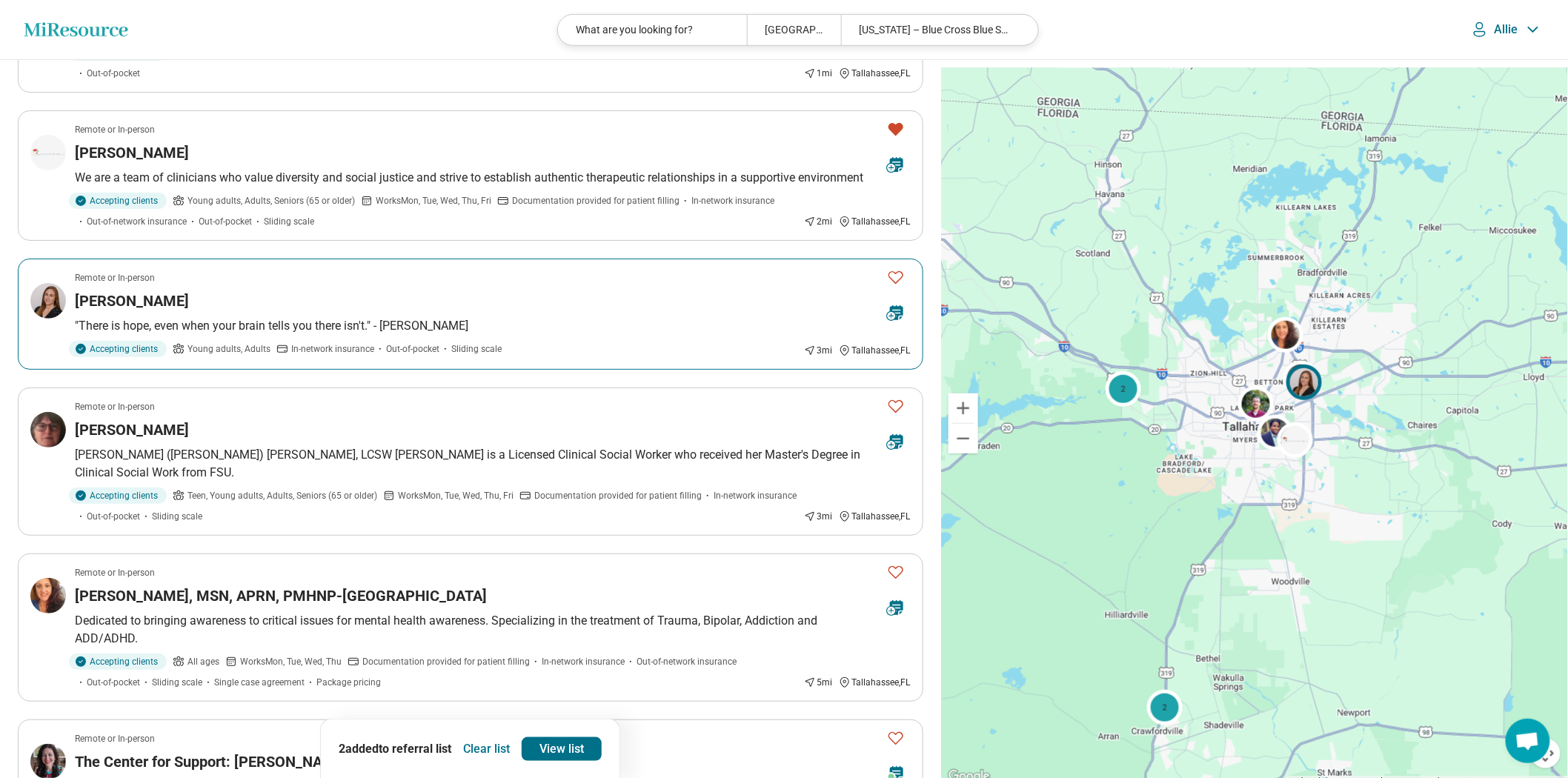
click at [374, 312] on div "Meghan McCloskey" at bounding box center [474, 301] width 800 height 20
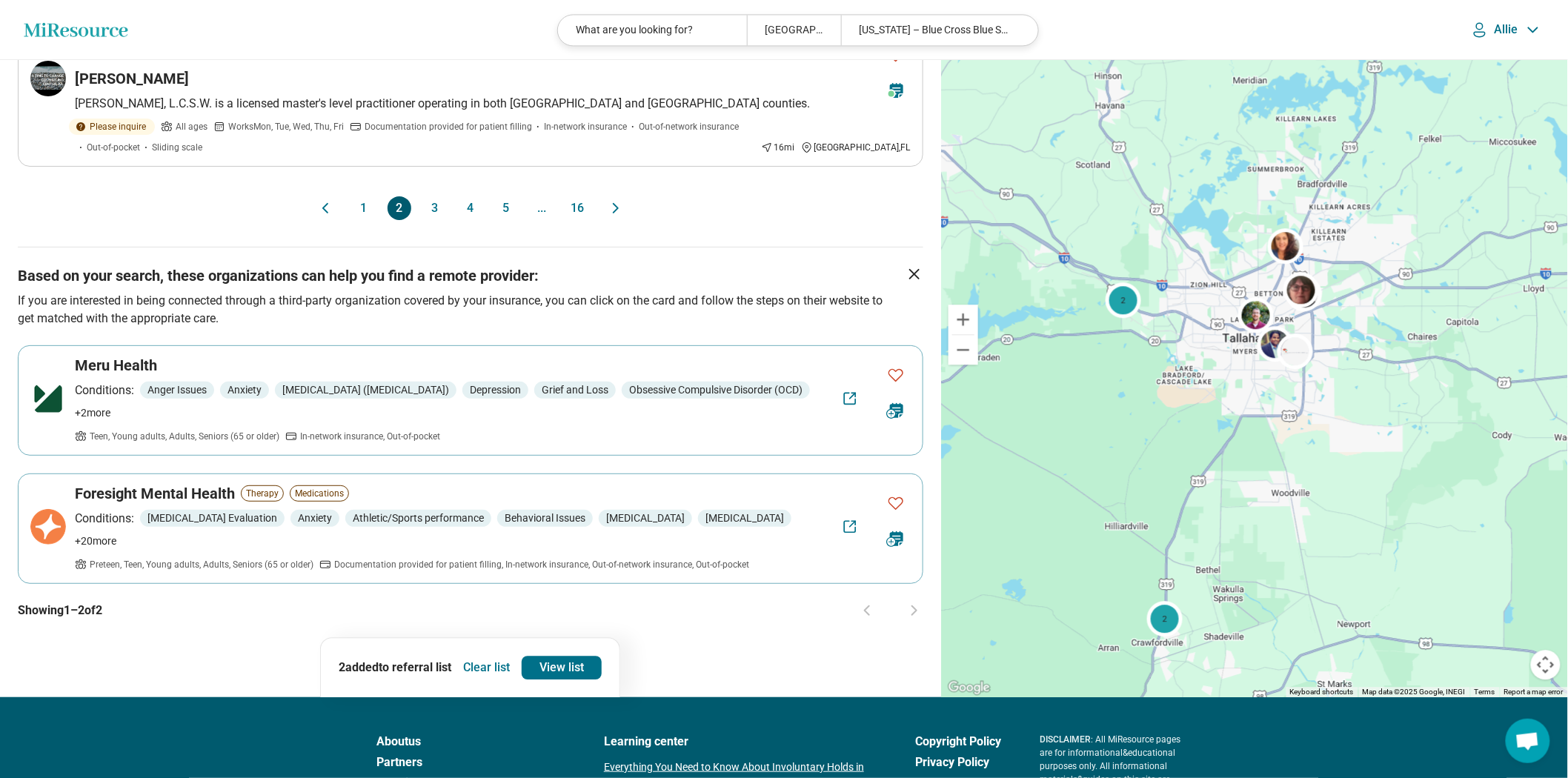
scroll to position [1483, 0]
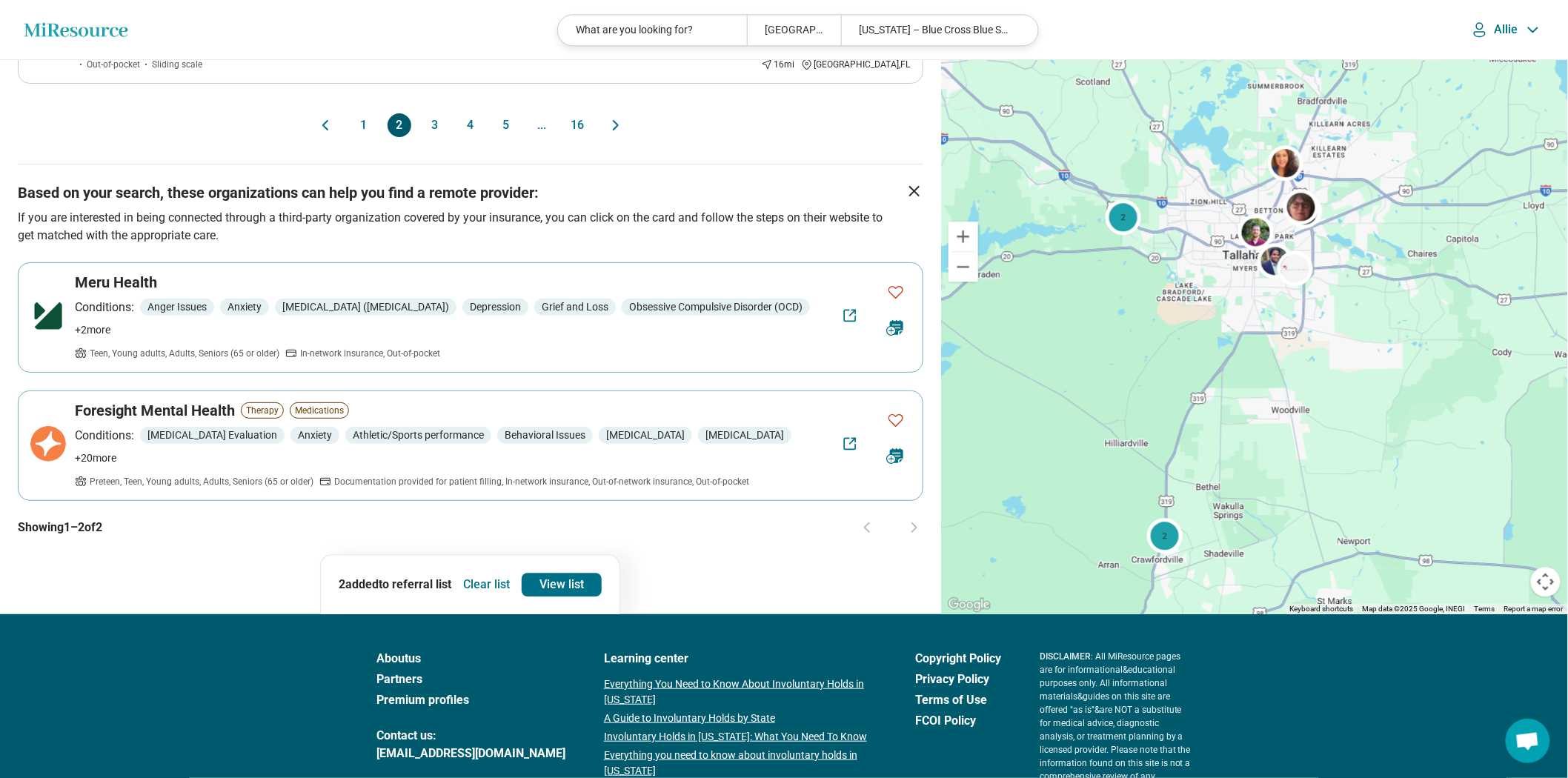
click at [353, 137] on button "1" at bounding box center [364, 126] width 24 height 24
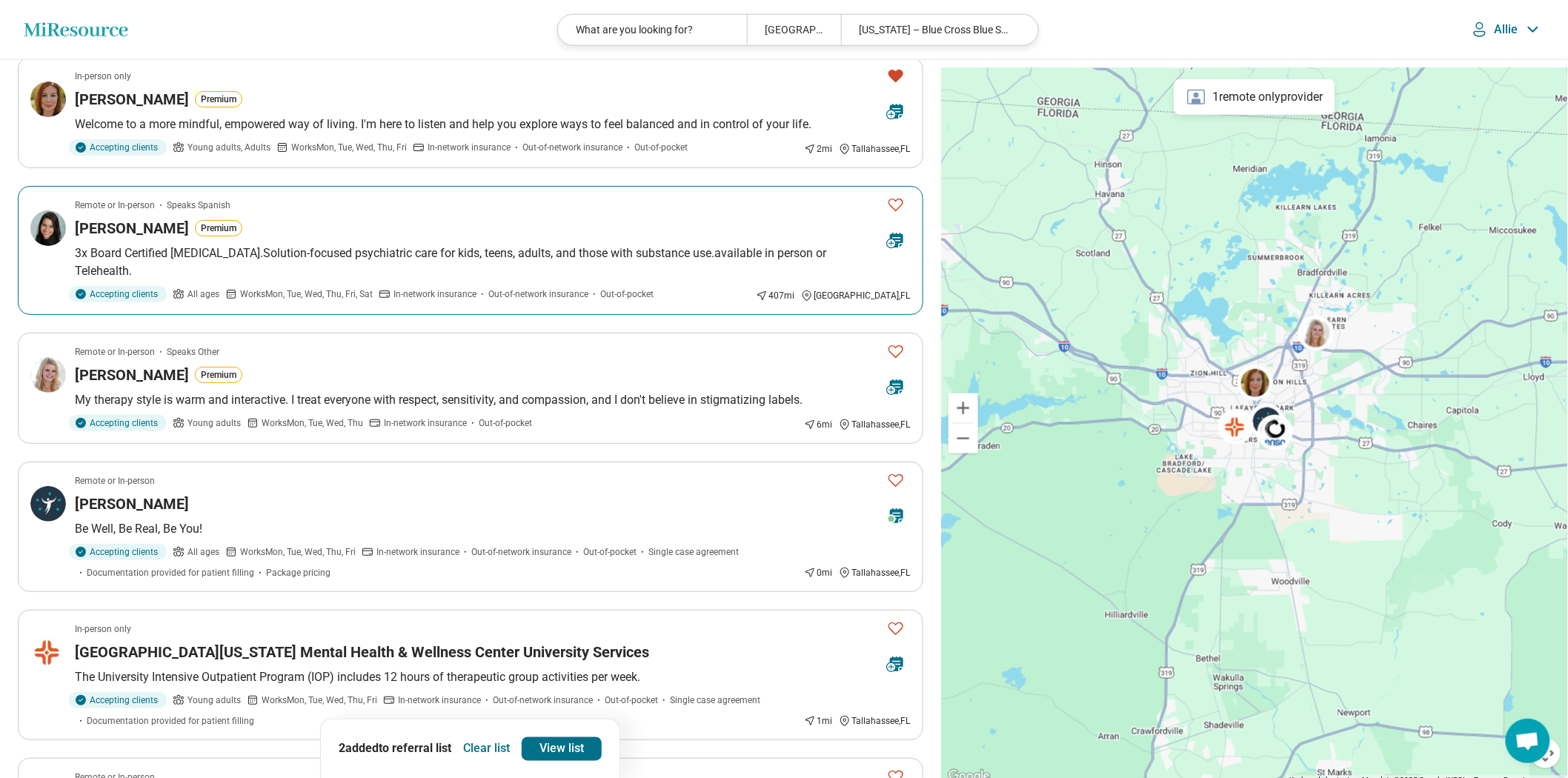
scroll to position [741, 0]
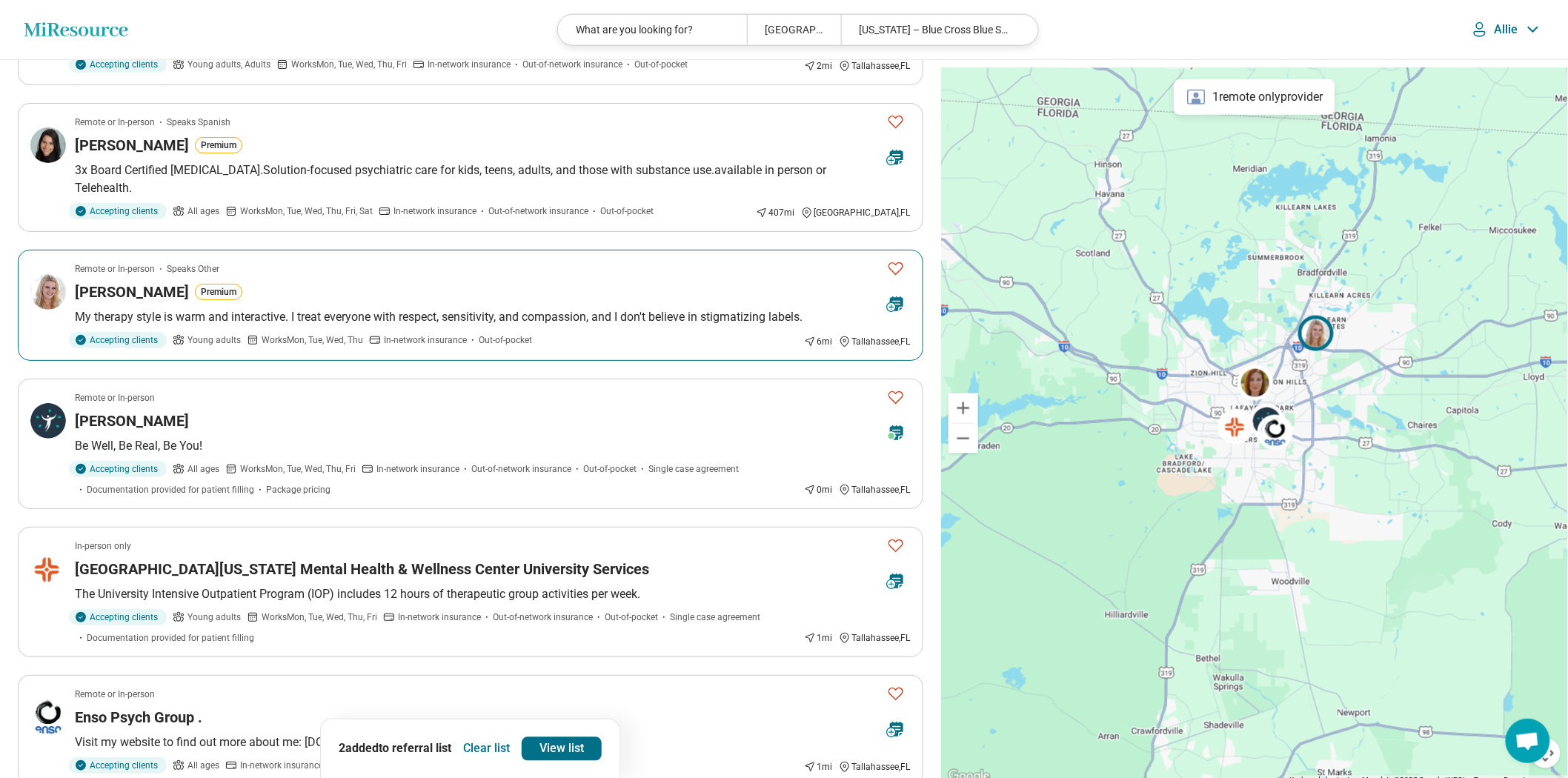
click at [899, 278] on icon "Favorite" at bounding box center [895, 267] width 18 height 18
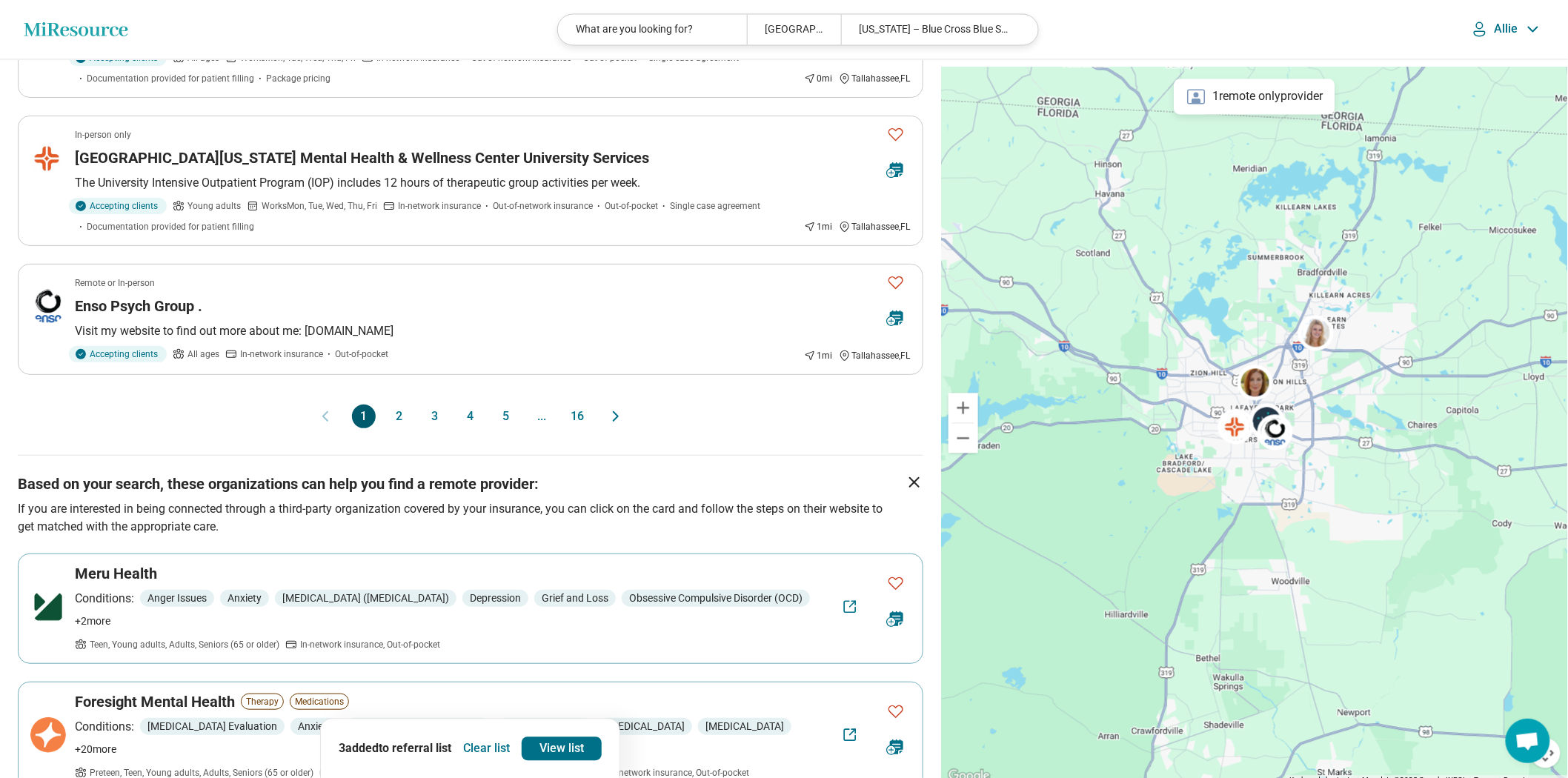
scroll to position [1235, 0]
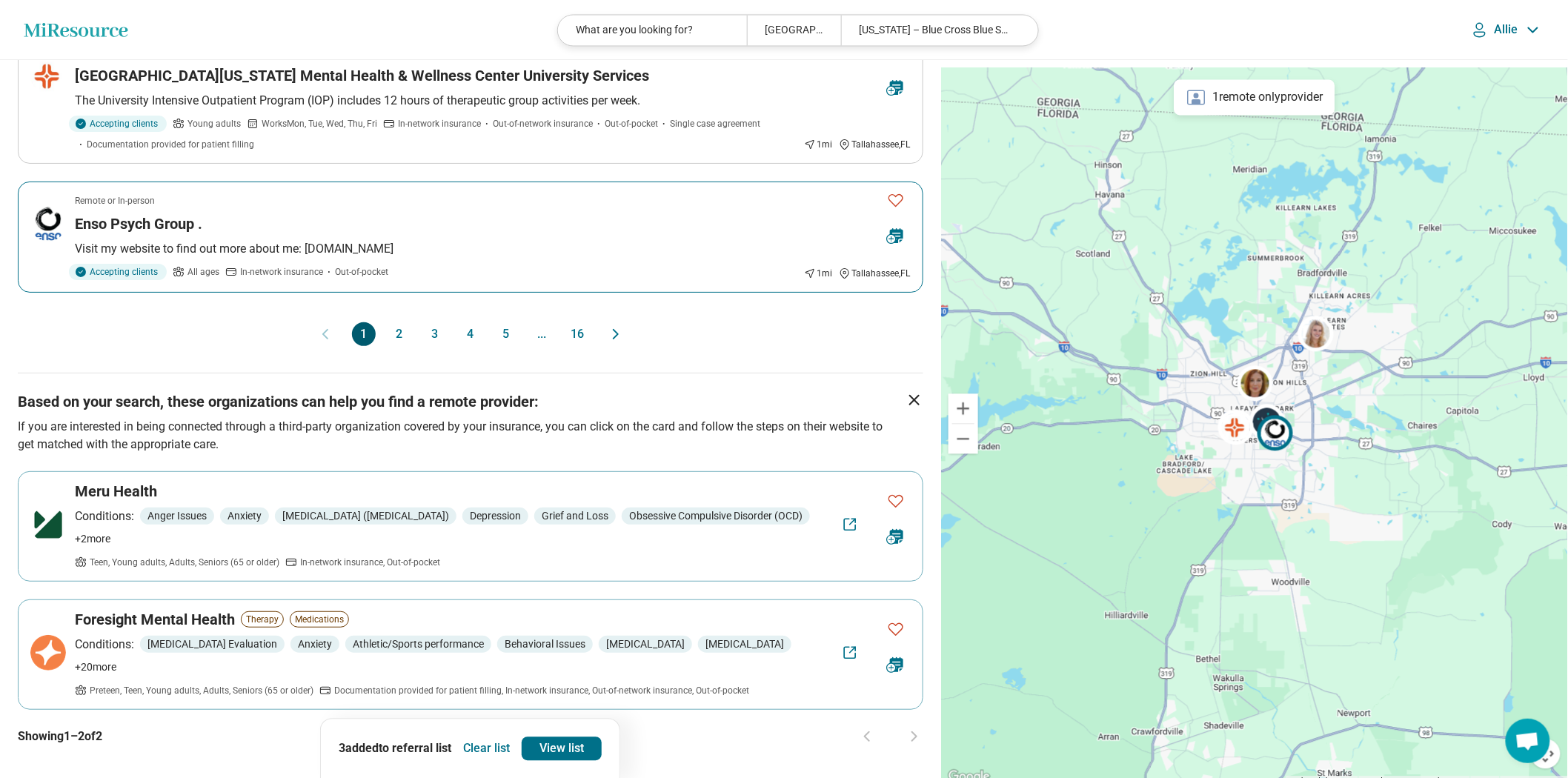
click at [858, 234] on div "Enso Psych Group ." at bounding box center [474, 224] width 800 height 20
click at [594, 738] on link "View list" at bounding box center [561, 749] width 80 height 24
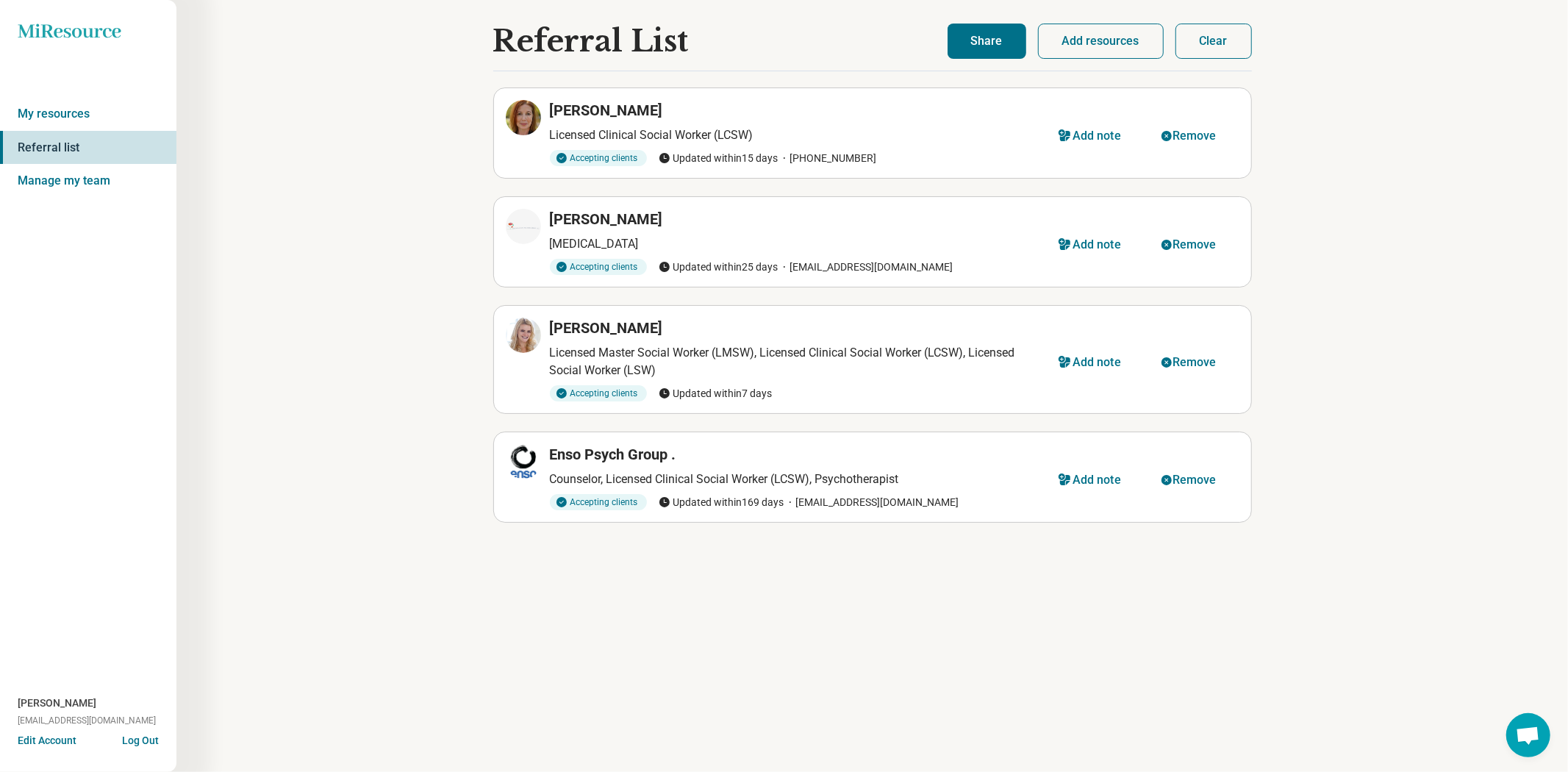
click at [948, 47] on button "Share" at bounding box center [987, 41] width 79 height 35
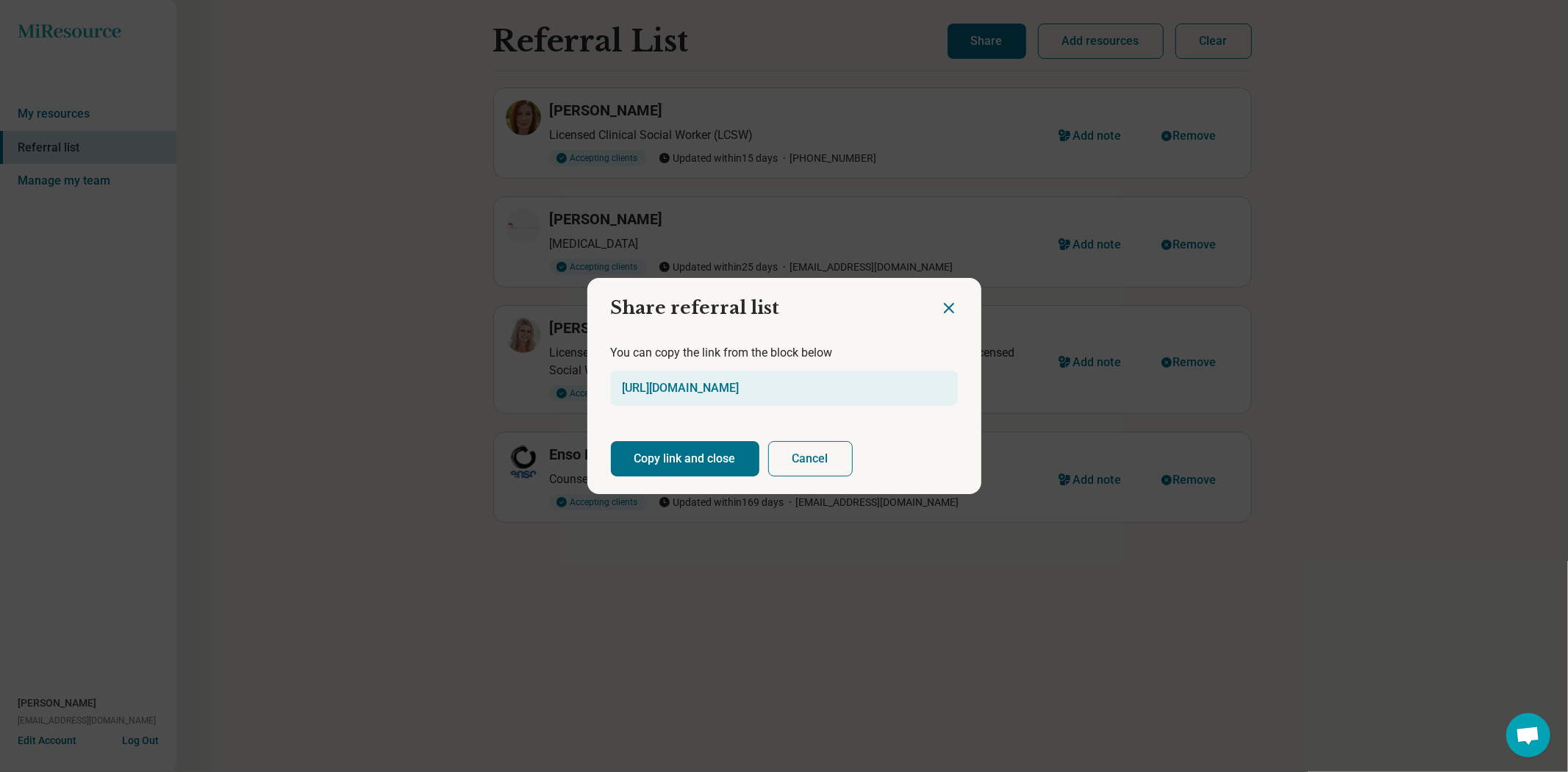
click at [657, 460] on button "Copy link and close" at bounding box center [685, 459] width 149 height 35
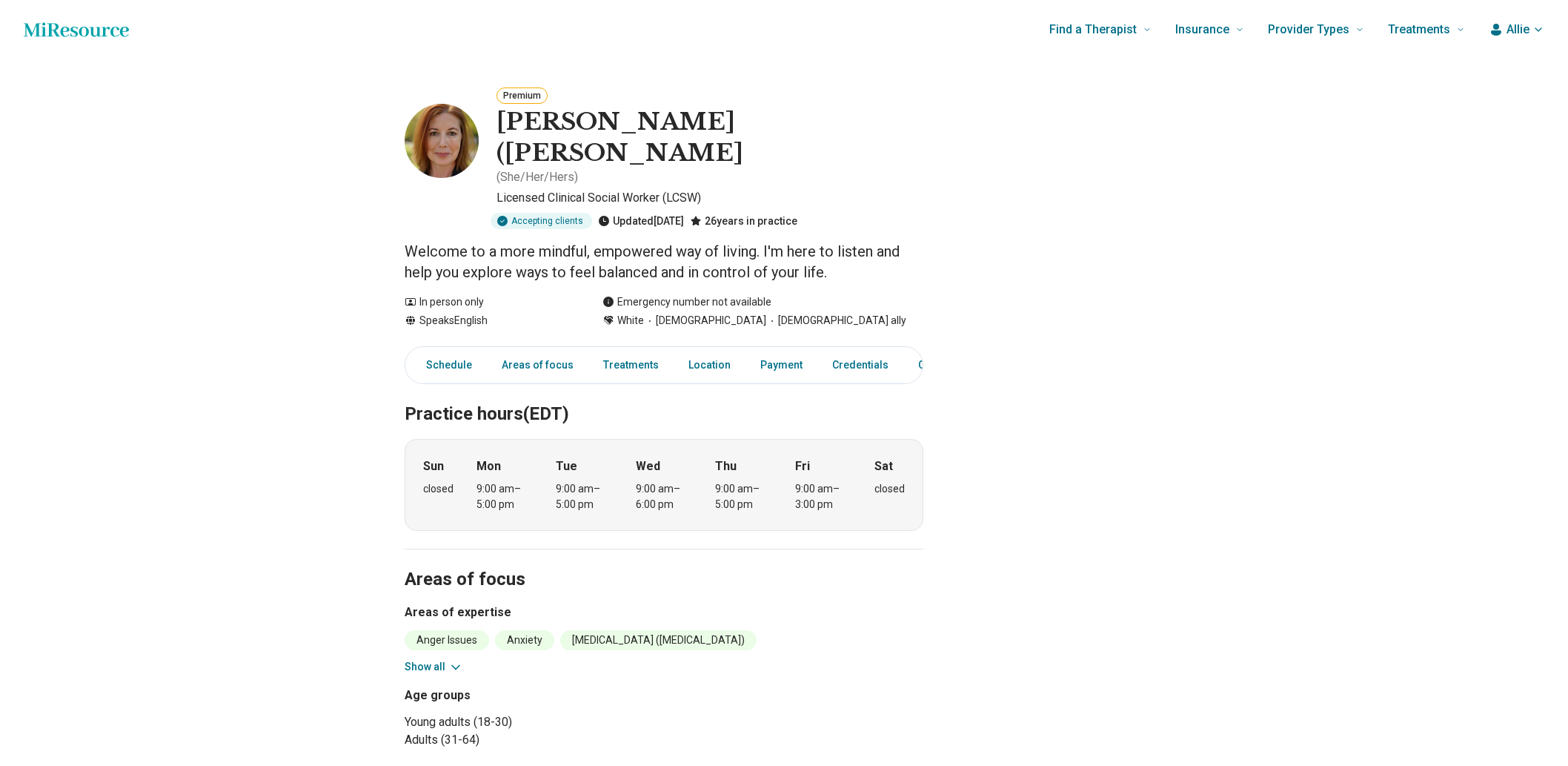
click at [445, 659] on button "Show all" at bounding box center [434, 666] width 58 height 16
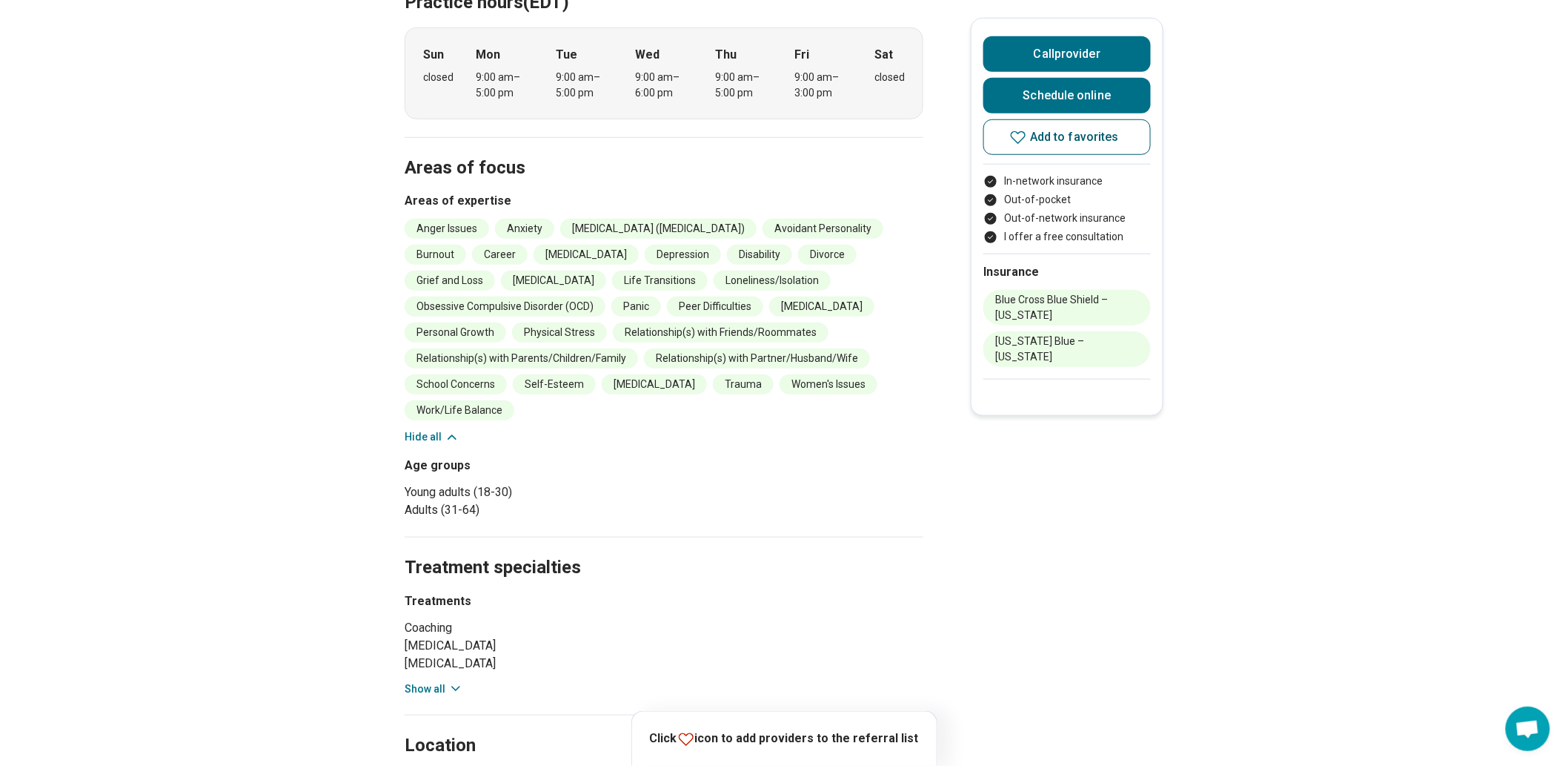
click at [1119, 143] on span "Add to favorites" at bounding box center [1074, 137] width 89 height 12
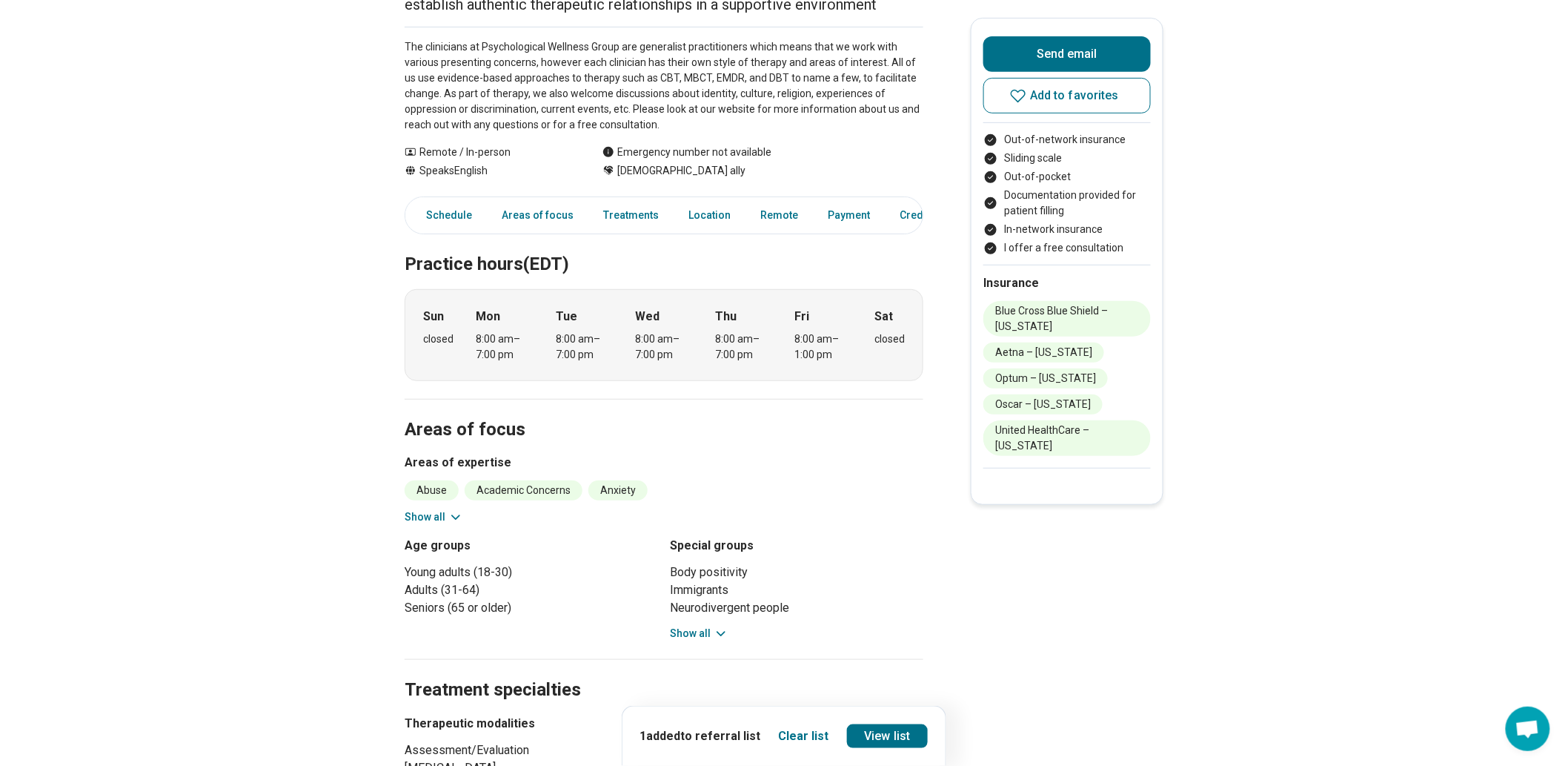
scroll to position [329, 0]
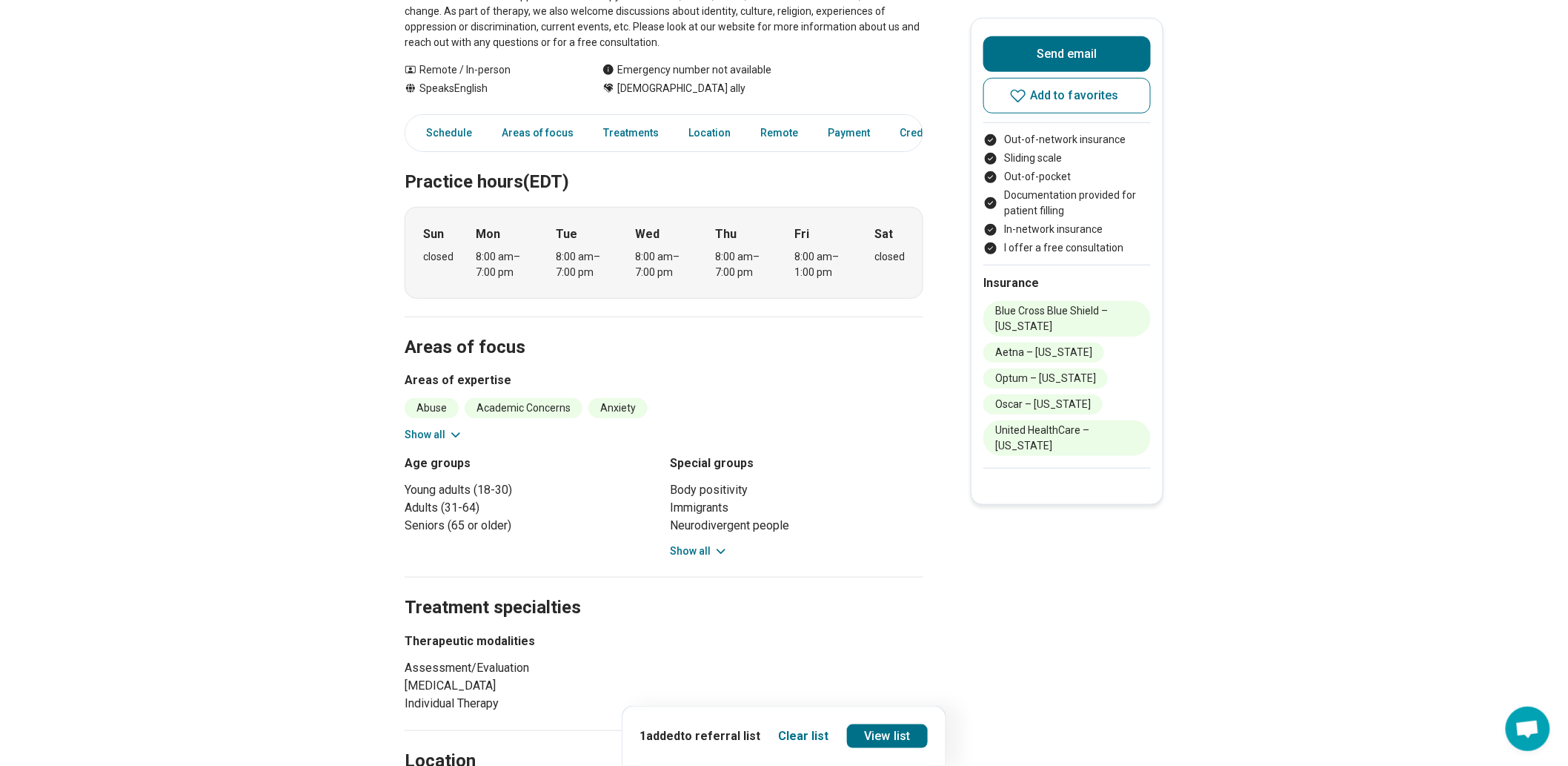
drag, startPoint x: 460, startPoint y: 609, endPoint x: 408, endPoint y: 525, distance: 98.8
click at [458, 442] on icon at bounding box center [456, 435] width 15 height 15
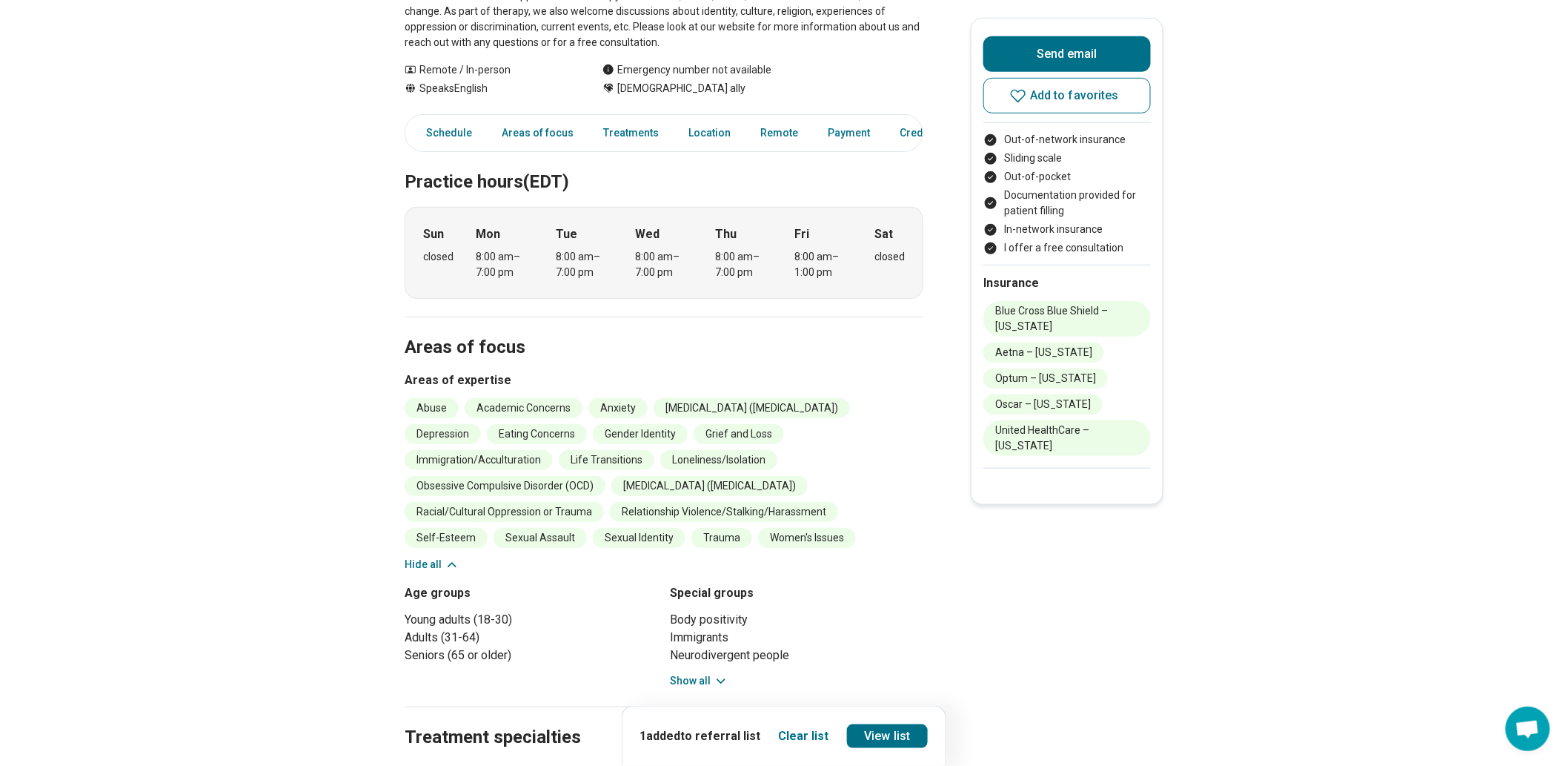
scroll to position [494, 0]
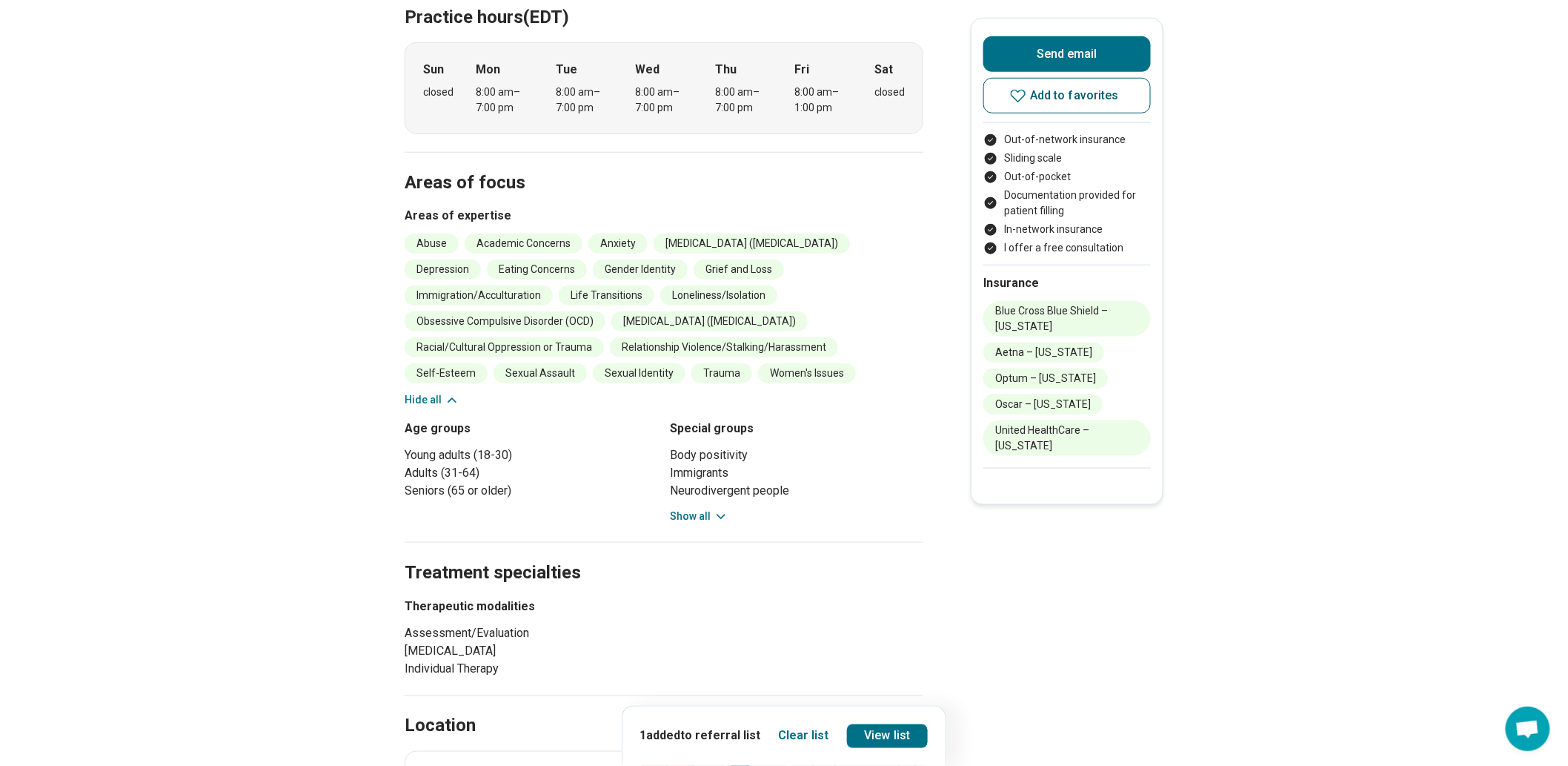
click at [1041, 102] on span "Add to favorites" at bounding box center [1074, 95] width 89 height 12
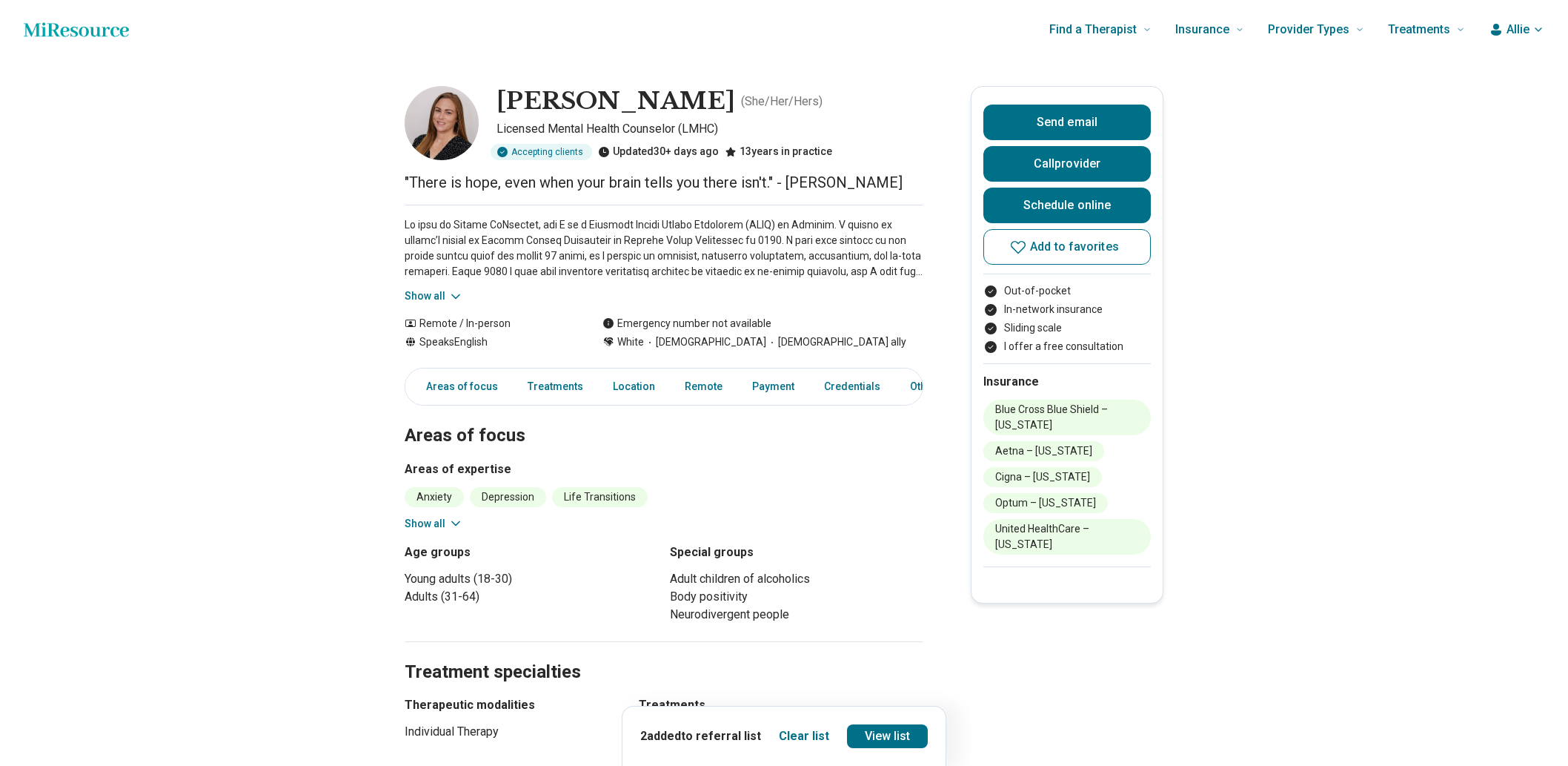
scroll to position [165, 0]
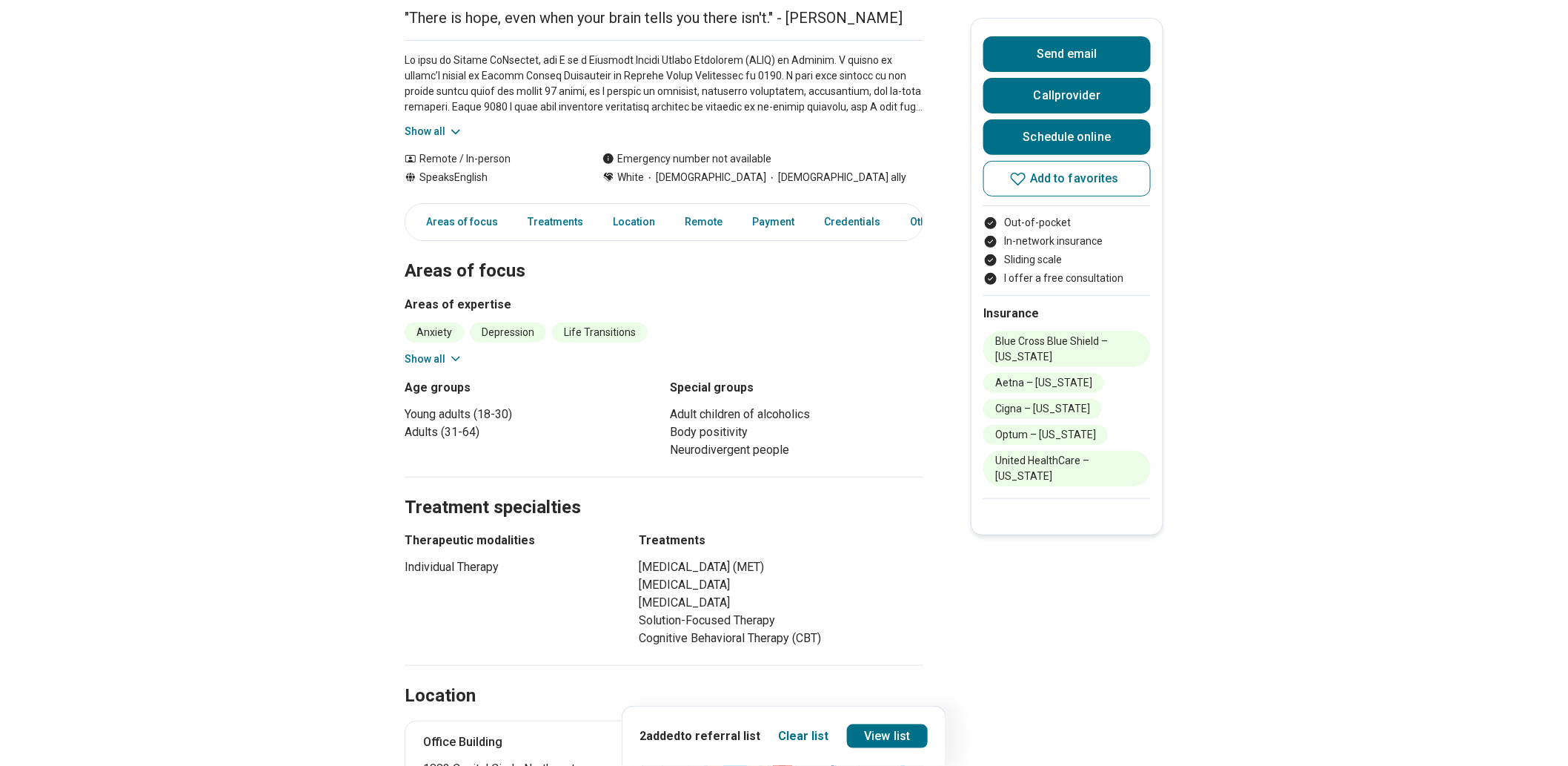
click at [424, 367] on button "Show all" at bounding box center [434, 359] width 58 height 16
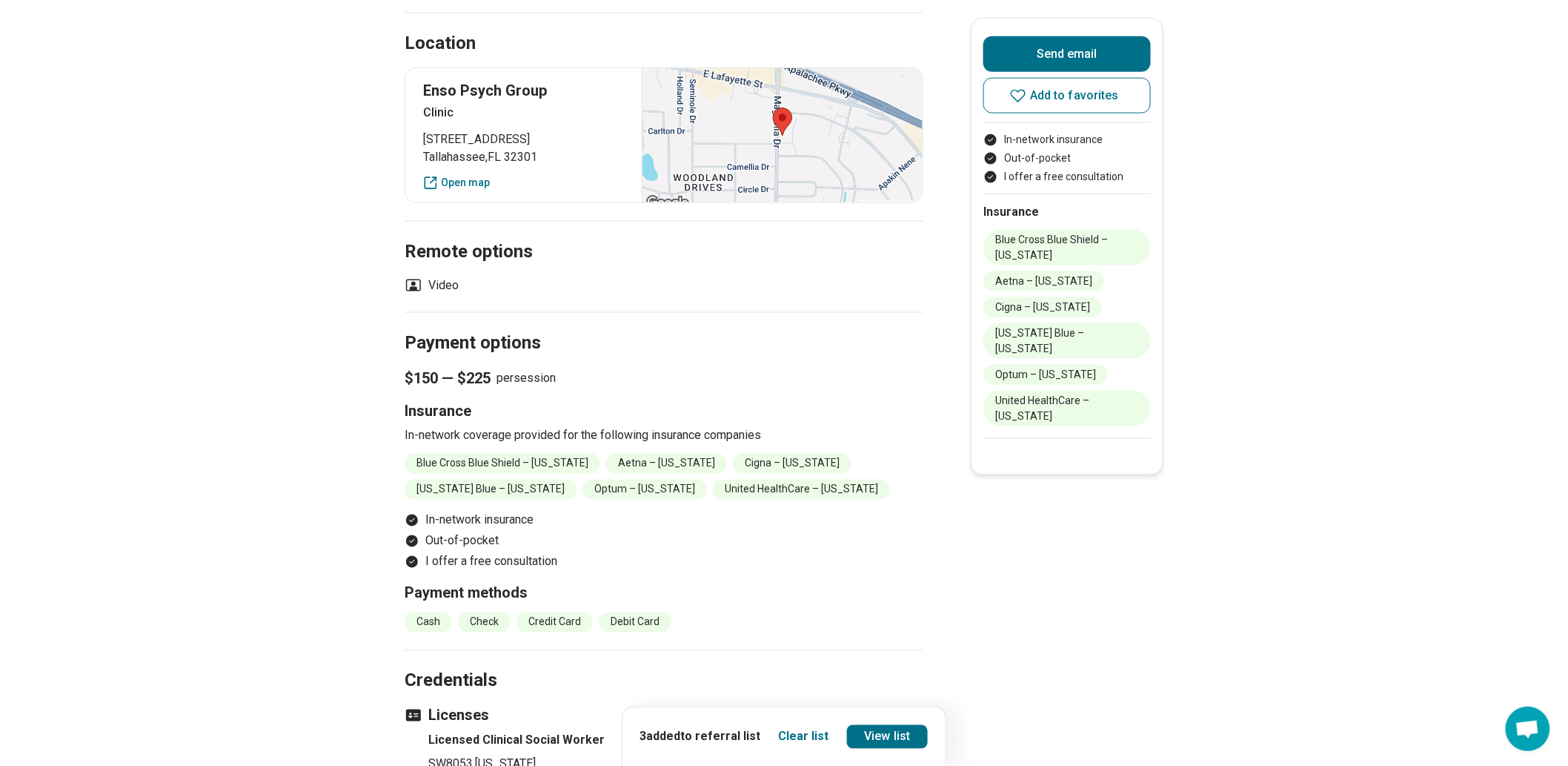
scroll to position [823, 0]
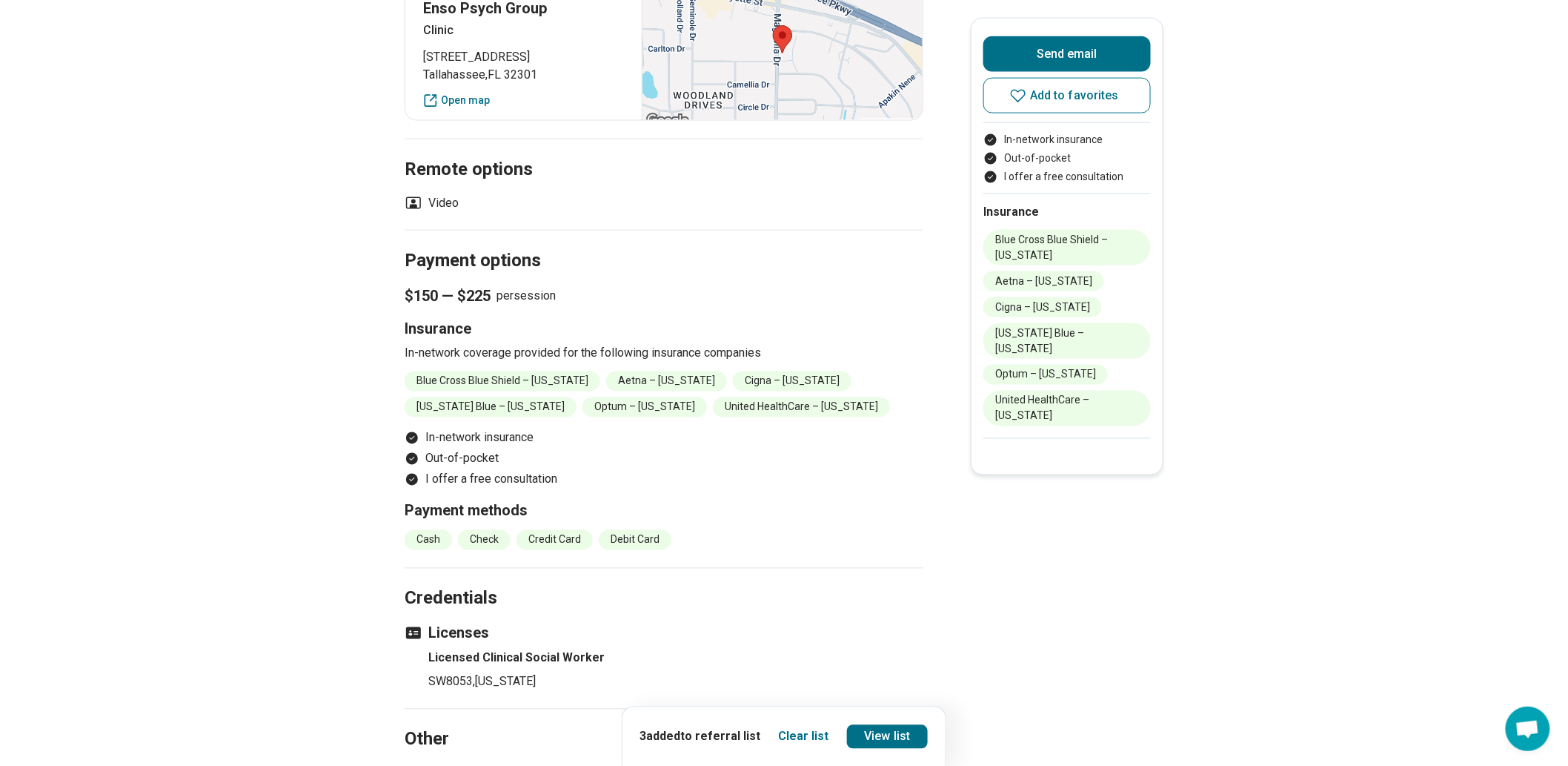
click at [1060, 122] on div "Send email Add to favorites" at bounding box center [1066, 79] width 167 height 86
click at [1072, 102] on span "Add to favorites" at bounding box center [1074, 95] width 89 height 12
